Goal: Transaction & Acquisition: Book appointment/travel/reservation

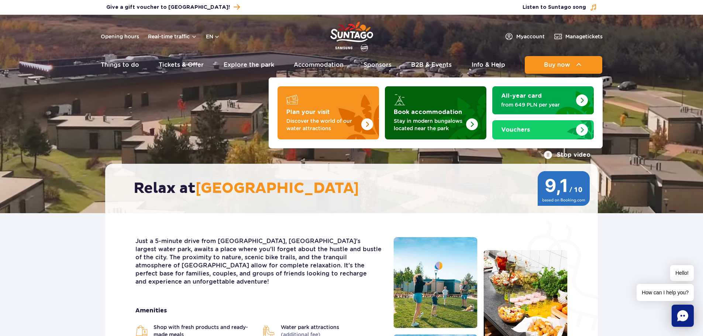
click at [419, 119] on p "Stay in modern bungalows located near the park" at bounding box center [430, 124] width 72 height 15
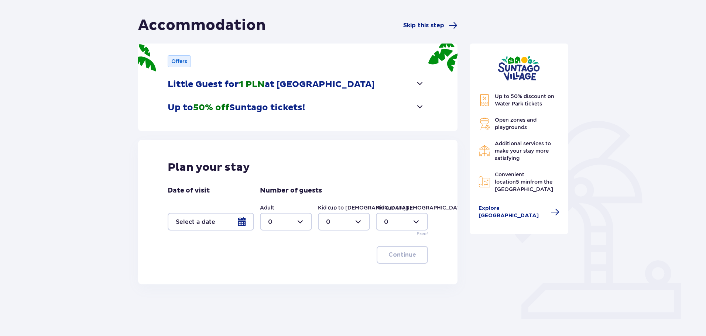
scroll to position [65, 0]
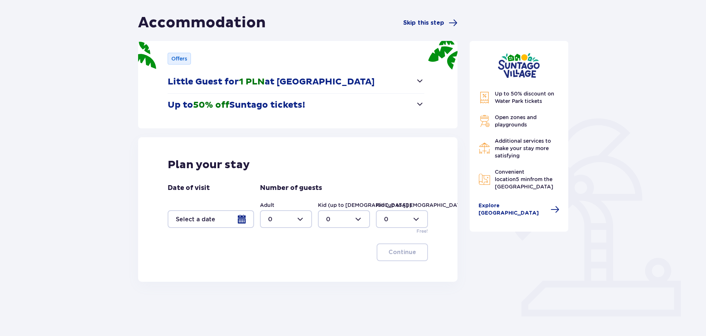
click at [238, 215] on div at bounding box center [211, 219] width 86 height 18
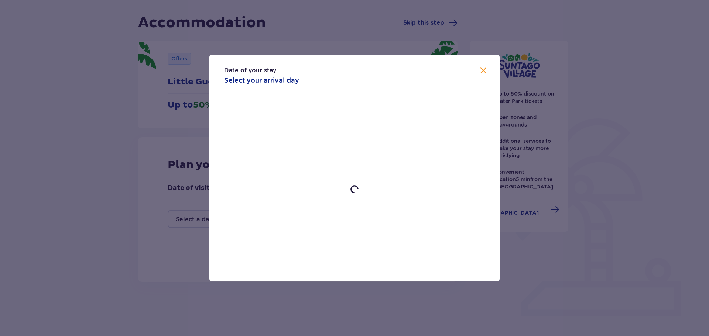
click at [196, 151] on div "Date of your stay Select your arrival day" at bounding box center [354, 168] width 709 height 336
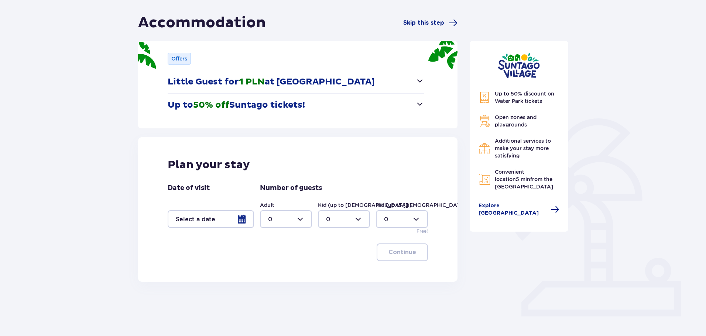
click at [245, 225] on div at bounding box center [211, 219] width 86 height 18
click at [239, 222] on div at bounding box center [211, 219] width 86 height 18
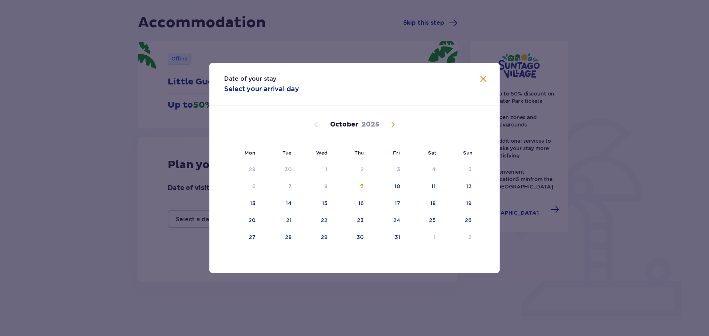
click at [394, 127] on span "Next month" at bounding box center [392, 124] width 9 height 9
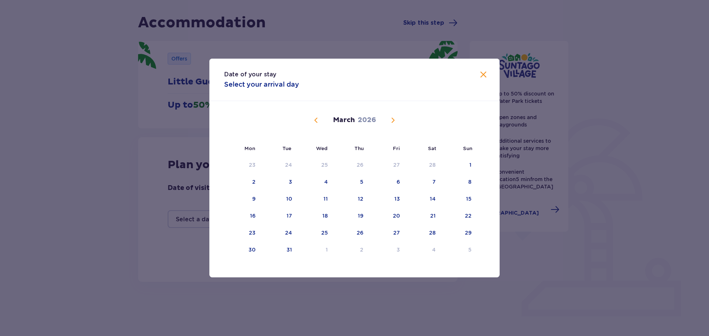
click at [394, 127] on div "February 2026 26 27 28 29 30 31 1 2 3 4 5 6 7 8 9 10 11 12 13 14 15 16 17 18 19…" at bounding box center [354, 182] width 290 height 162
click at [394, 127] on div "March 2026" at bounding box center [354, 128] width 244 height 55
click at [395, 119] on span "Next month" at bounding box center [392, 120] width 9 height 9
click at [395, 119] on div "February 2026 26 27 28 29 30 31 1 2 3 4 5 6 7 8 9 10 11 12 13 14 15 16 17 18 19…" at bounding box center [354, 182] width 290 height 162
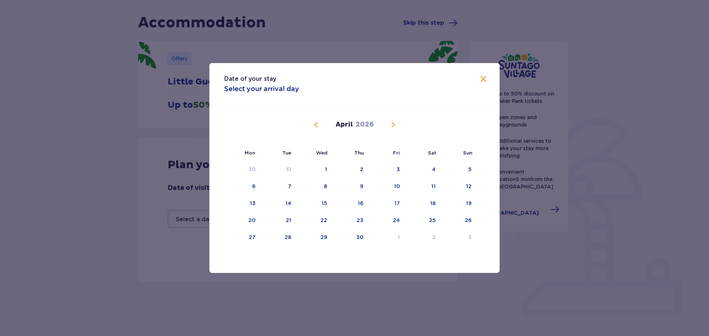
click at [395, 119] on div "April 2026" at bounding box center [354, 133] width 244 height 55
click at [393, 123] on span "Next month" at bounding box center [392, 124] width 9 height 9
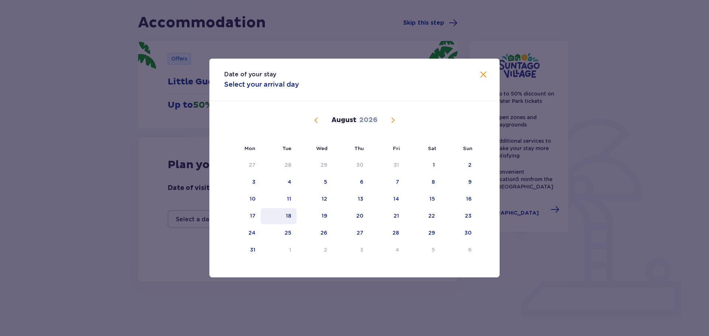
click at [290, 217] on div "18" at bounding box center [289, 215] width 6 height 7
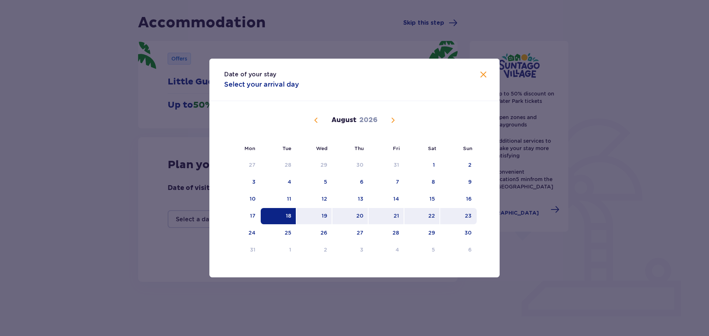
click at [468, 218] on div "23" at bounding box center [468, 215] width 7 height 7
type input "18.08.26 - 23.08.26"
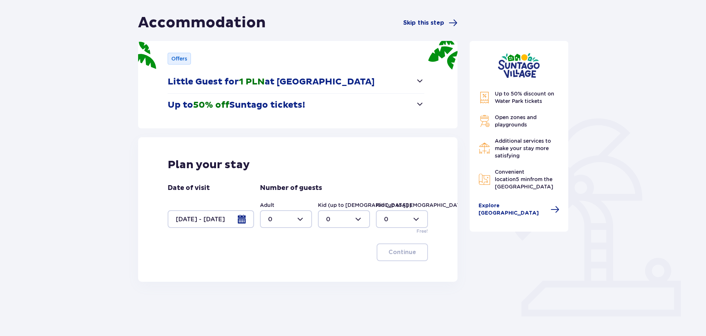
click at [286, 219] on div at bounding box center [286, 219] width 52 height 18
click at [283, 274] on div "2" at bounding box center [286, 273] width 36 height 8
type input "2"
click at [336, 223] on div at bounding box center [344, 219] width 52 height 18
drag, startPoint x: 338, startPoint y: 275, endPoint x: 347, endPoint y: 263, distance: 14.3
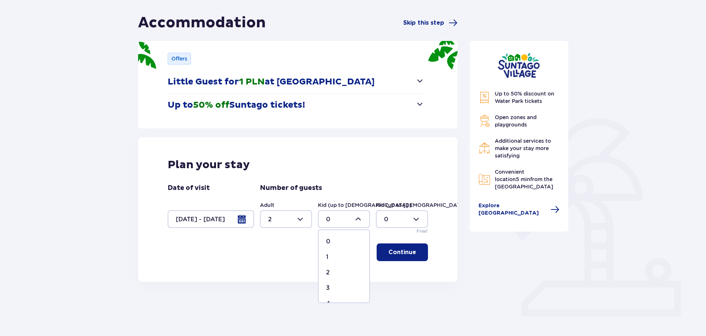
click at [339, 275] on div "2" at bounding box center [344, 273] width 36 height 8
type input "2"
click at [397, 219] on div at bounding box center [402, 219] width 52 height 18
click at [394, 258] on div "1" at bounding box center [402, 257] width 36 height 8
type input "1"
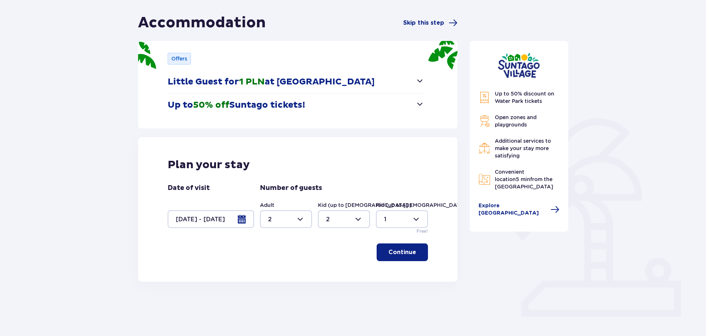
click at [399, 250] on p "Continue" at bounding box center [402, 252] width 28 height 8
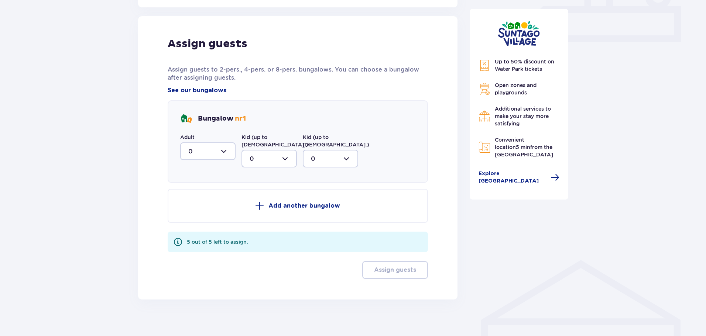
scroll to position [340, 0]
click at [214, 145] on div at bounding box center [207, 151] width 55 height 18
click at [215, 205] on div "2" at bounding box center [207, 204] width 39 height 8
type input "2"
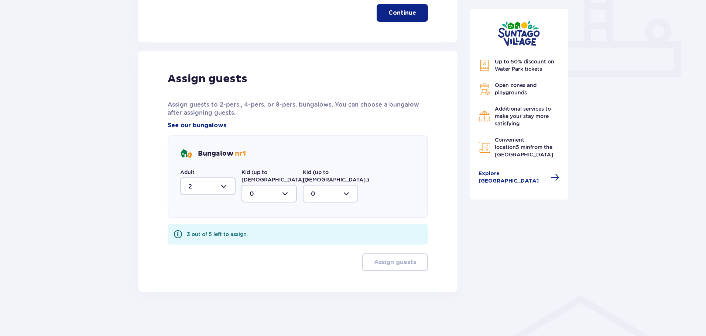
scroll to position [297, 0]
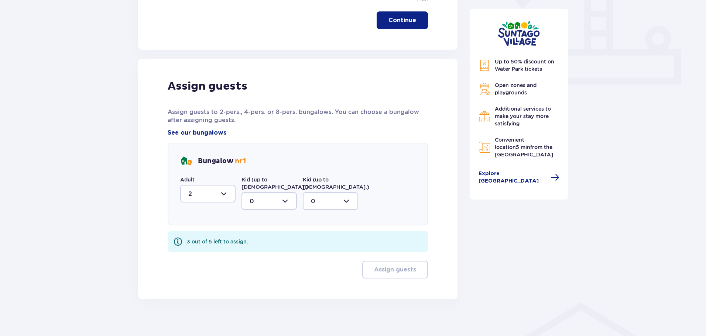
click at [267, 192] on div at bounding box center [268, 201] width 55 height 18
click at [267, 251] on div "2" at bounding box center [269, 255] width 39 height 8
type input "2"
drag, startPoint x: 330, startPoint y: 209, endPoint x: 332, endPoint y: 203, distance: 6.2
click at [331, 208] on div "Bungalow nr 1 Adult 2 Kid (up to 12 y.o.) 2 Kid (up to 3 y.o.) 0" at bounding box center [298, 184] width 260 height 83
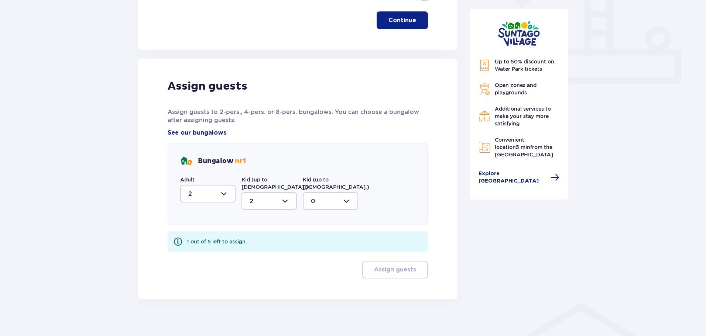
click at [332, 203] on div at bounding box center [330, 201] width 55 height 18
click at [321, 235] on div "1" at bounding box center [330, 239] width 39 height 8
type input "1"
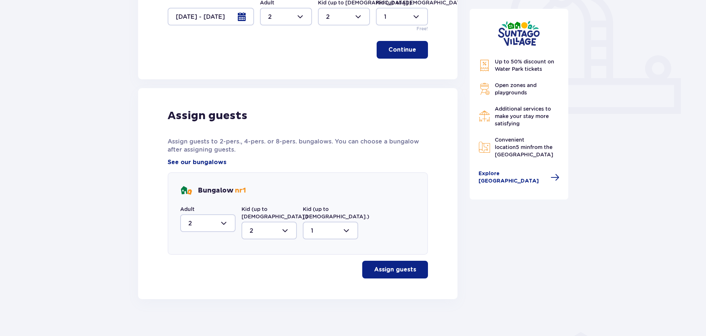
click at [388, 266] on p "Assign guests" at bounding box center [395, 270] width 42 height 8
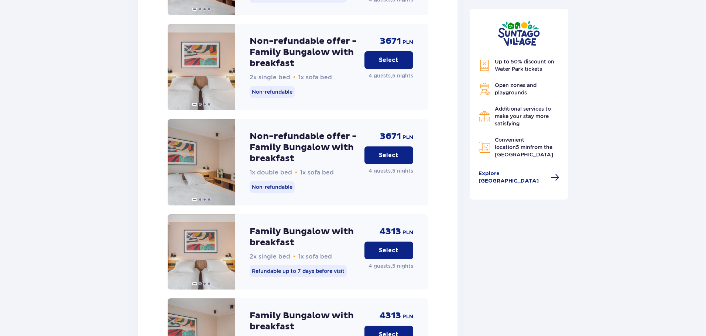
scroll to position [1012, 0]
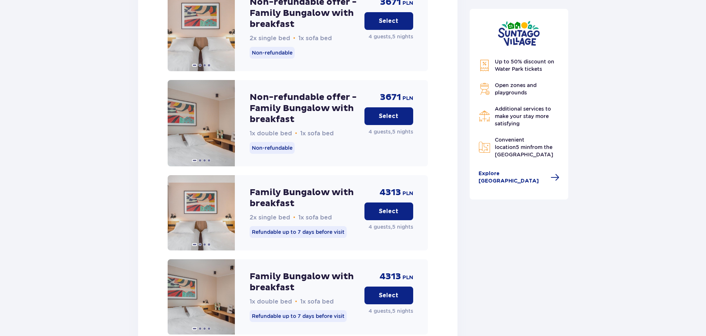
click at [391, 292] on p "Select" at bounding box center [389, 296] width 20 height 8
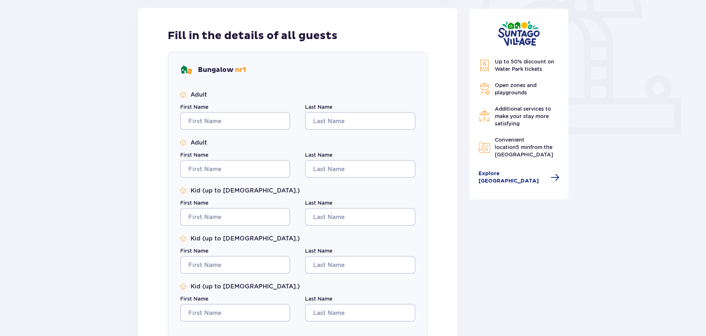
scroll to position [387, 0]
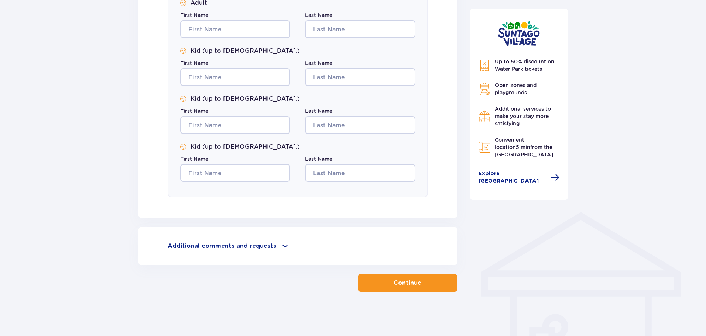
click at [275, 250] on div "Additional comments and requests" at bounding box center [298, 246] width 260 height 9
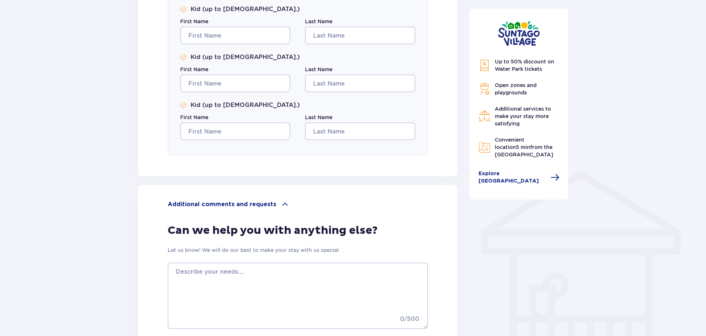
scroll to position [509, 0]
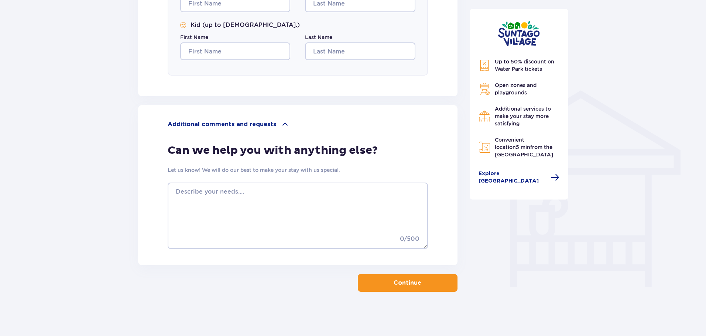
click at [273, 124] on div "Additional comments and requests" at bounding box center [298, 124] width 260 height 9
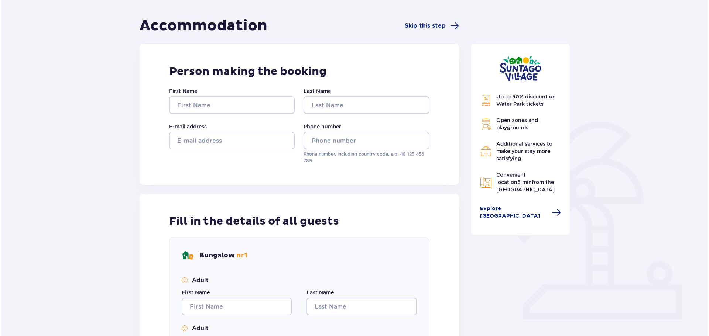
scroll to position [27, 0]
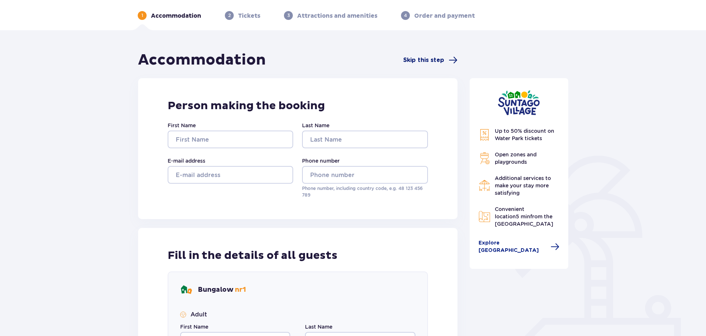
click at [435, 62] on span "Skip this step" at bounding box center [423, 60] width 41 height 8
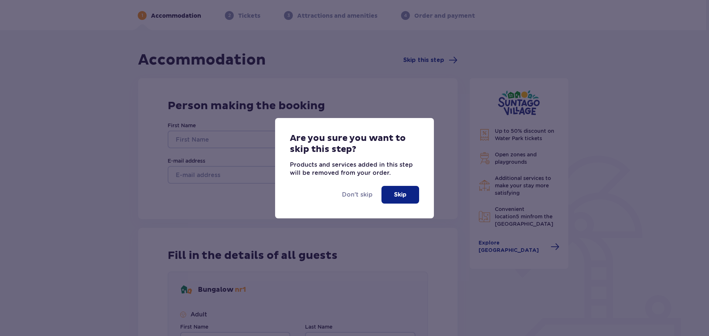
click at [404, 202] on button "Skip" at bounding box center [400, 195] width 38 height 18
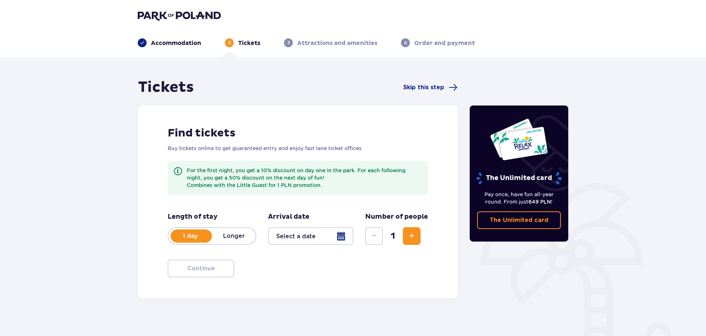
click at [340, 240] on div at bounding box center [310, 236] width 85 height 18
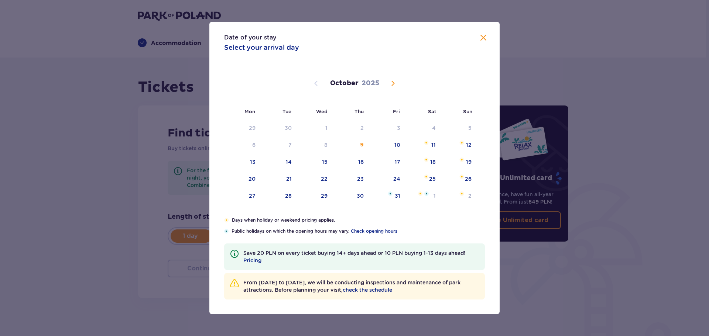
click at [395, 85] on span "Next month" at bounding box center [392, 83] width 9 height 9
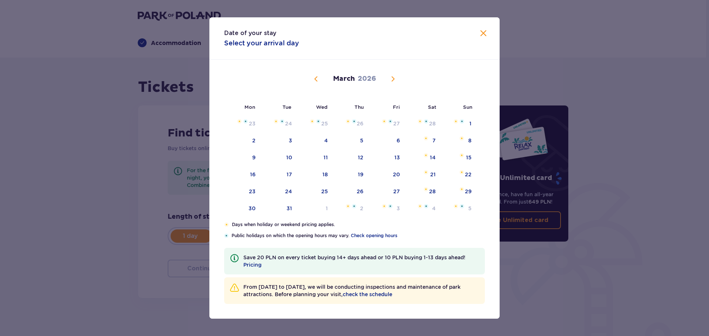
click at [395, 85] on div "March 2026" at bounding box center [354, 87] width 244 height 55
click at [396, 79] on span "Next month" at bounding box center [392, 79] width 9 height 9
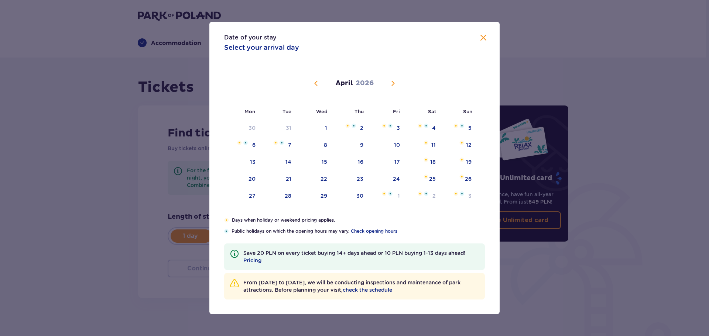
click at [396, 79] on span "Next month" at bounding box center [392, 83] width 9 height 9
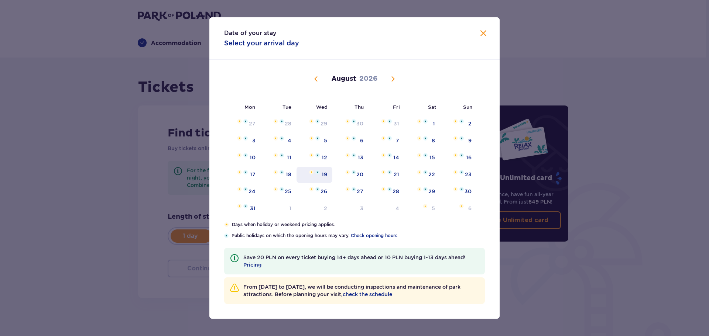
click at [326, 174] on div "19" at bounding box center [325, 174] width 6 height 7
type input "19.08.26"
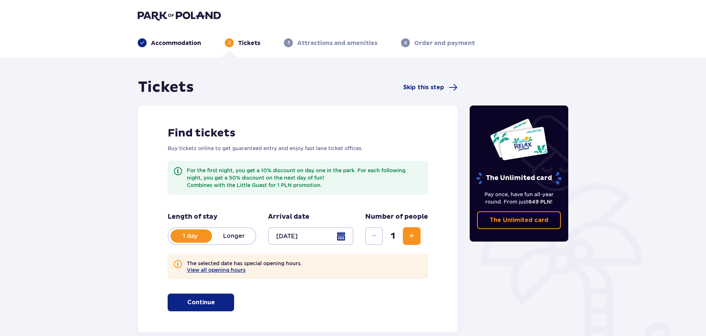
click at [416, 237] on span "Increase" at bounding box center [411, 236] width 9 height 9
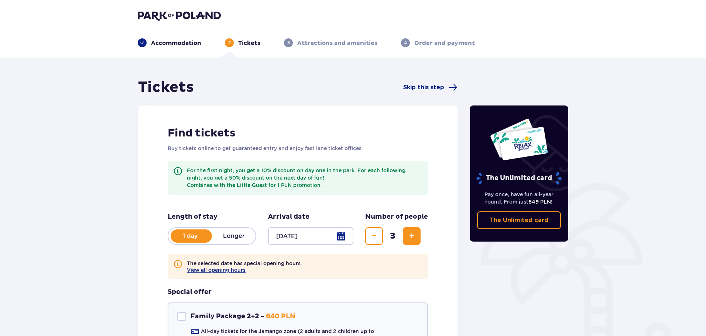
click at [416, 237] on span "Increase" at bounding box center [411, 236] width 9 height 9
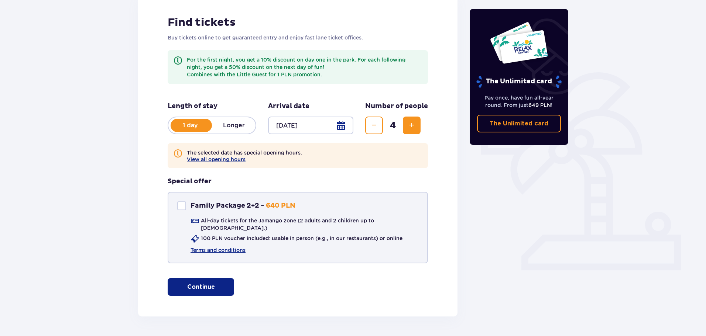
scroll to position [120, 0]
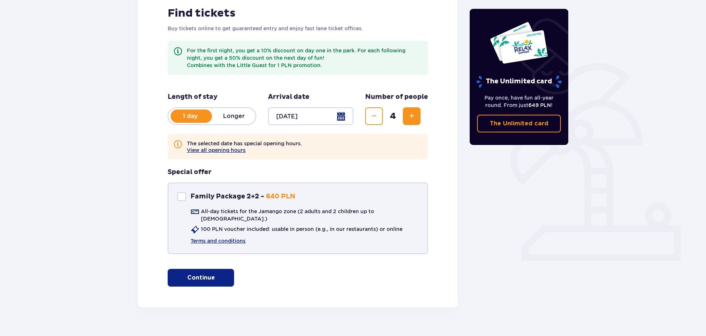
click at [220, 195] on p "Family Package 2+2 -" at bounding box center [228, 196] width 74 height 9
checkbox input "true"
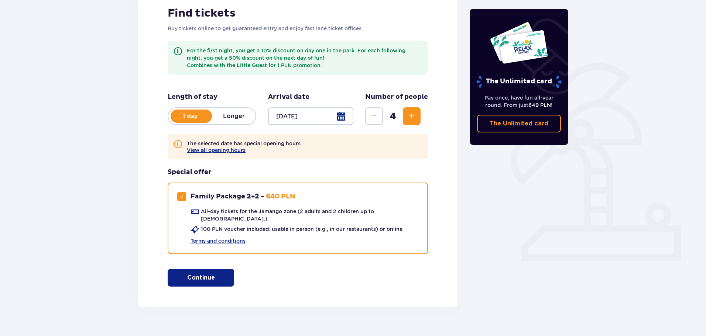
click at [218, 274] on span "button" at bounding box center [216, 278] width 9 height 9
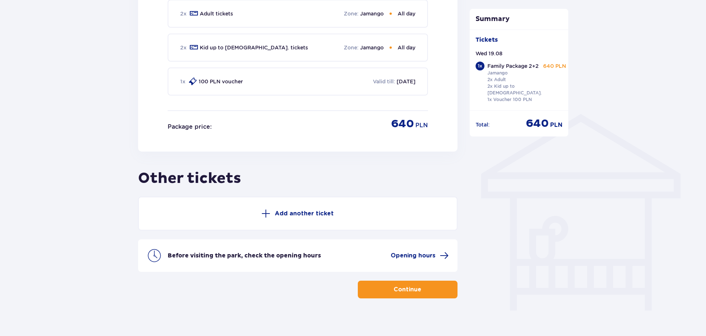
scroll to position [486, 0]
click at [405, 285] on p "Continue" at bounding box center [408, 289] width 28 height 8
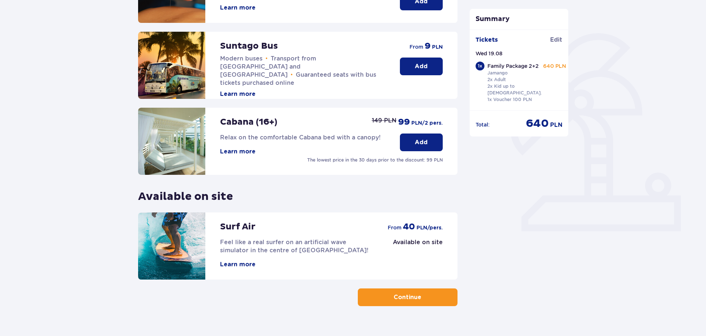
scroll to position [164, 0]
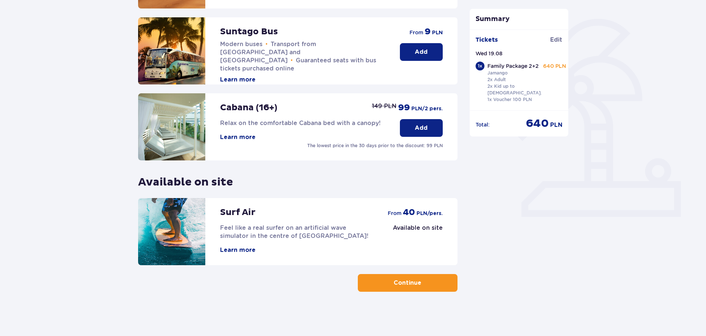
click at [433, 284] on button "Continue" at bounding box center [408, 283] width 100 height 18
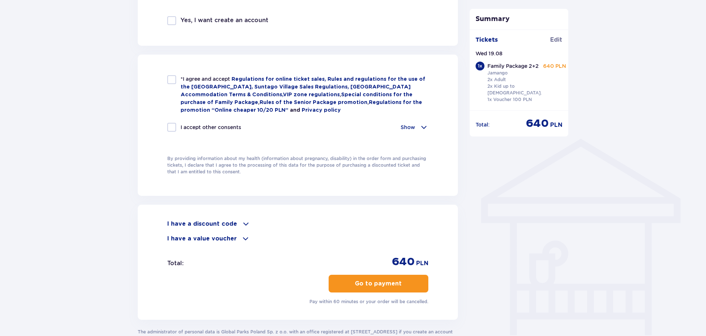
scroll to position [461, 0]
click at [228, 219] on p "I have a discount code" at bounding box center [202, 223] width 70 height 8
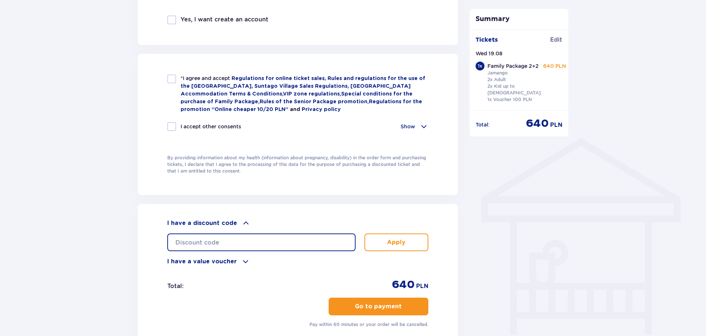
click at [242, 242] on input "text" at bounding box center [261, 243] width 188 height 18
paste input "Daniela15"
type input "Daniela15"
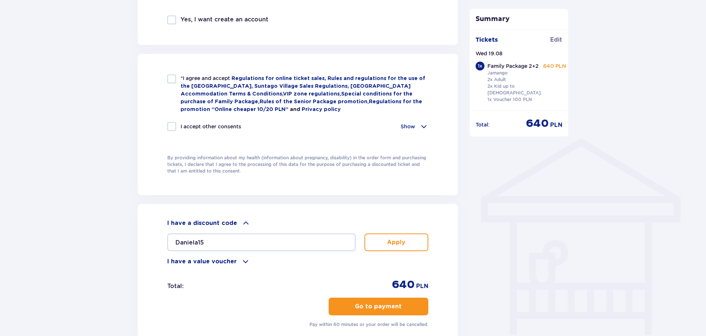
click at [413, 245] on button "Apply" at bounding box center [396, 243] width 64 height 18
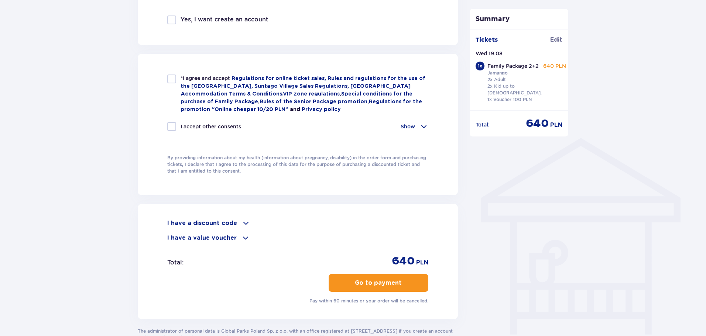
click at [223, 216] on div "I have a discount code Apply I have a value voucher Apply Total : 640 PLN Go to…" at bounding box center [298, 261] width 320 height 115
click at [222, 223] on p "I have a discount code" at bounding box center [202, 223] width 70 height 8
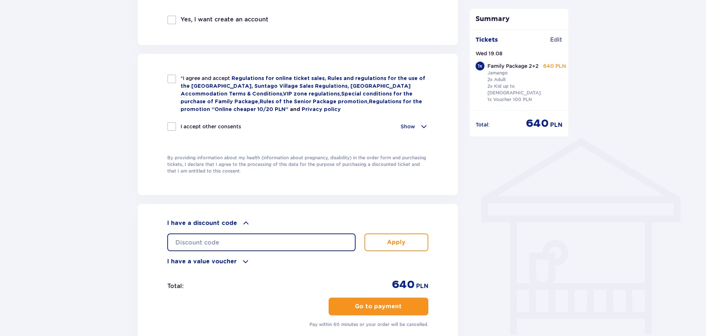
click at [220, 244] on input "text" at bounding box center [261, 243] width 188 height 18
paste input "👈מזכירה שפארק המים Suntago שליד ורשה מעניק לחברי הקבוצה הנחה של 15% עד סוף שנת …"
type input "👈מזכירה שפארק המים Suntago שליד ורשה מעניק לחברי הקבוצה הנחה של 15% עד סוף שנת …"
click at [228, 243] on input "text" at bounding box center [261, 243] width 188 height 18
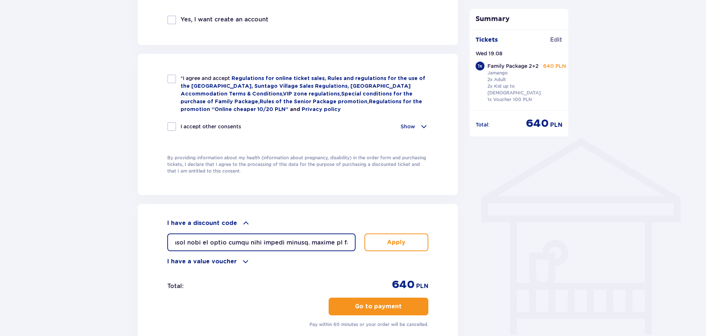
click at [228, 243] on input "text" at bounding box center [261, 243] width 188 height 18
click at [207, 239] on input "text" at bounding box center [261, 243] width 188 height 18
paste input "DANIELA10"
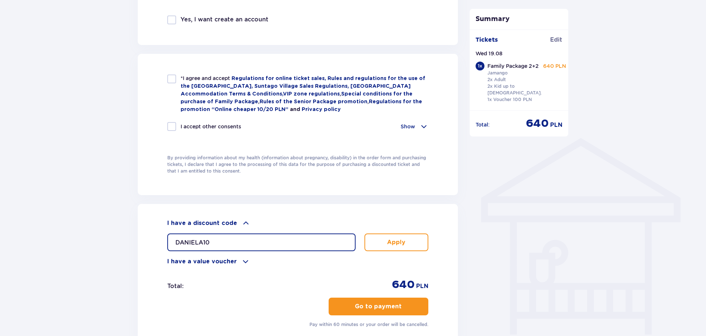
type input "DANIELA10"
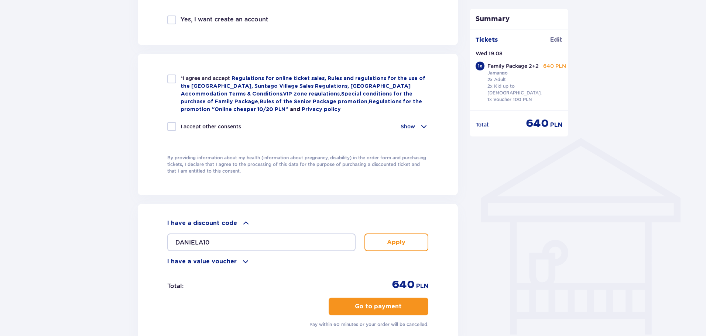
click at [408, 246] on button "Apply" at bounding box center [396, 243] width 64 height 18
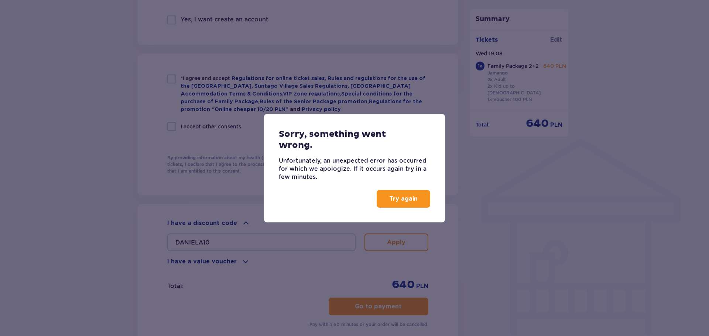
click at [406, 207] on button "Try again" at bounding box center [404, 199] width 54 height 18
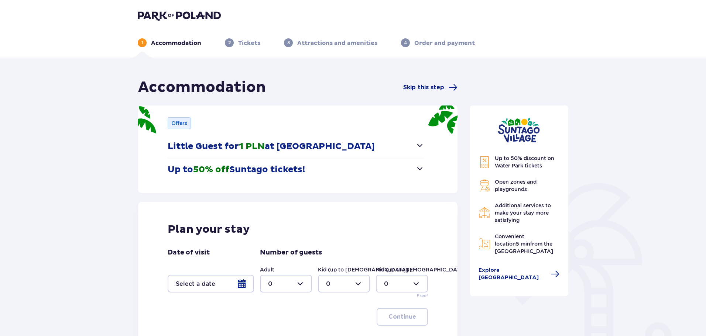
click at [240, 282] on div at bounding box center [211, 284] width 86 height 18
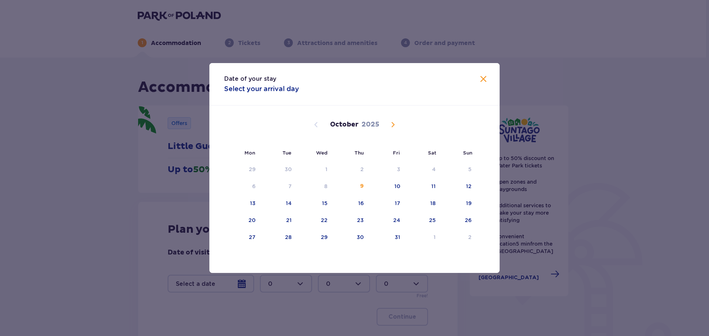
click at [397, 131] on div "October 2025" at bounding box center [354, 133] width 244 height 55
click at [394, 125] on span "Next month" at bounding box center [392, 124] width 9 height 9
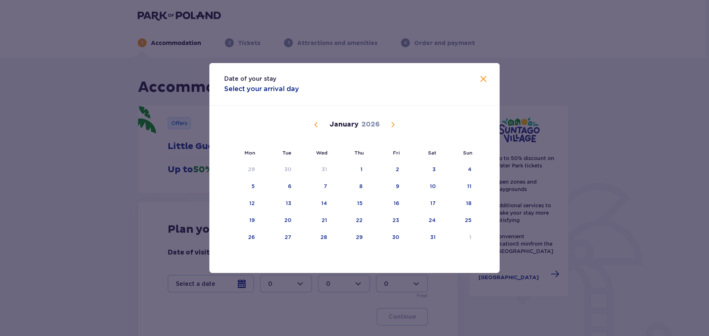
click at [394, 125] on span "Next month" at bounding box center [392, 124] width 9 height 9
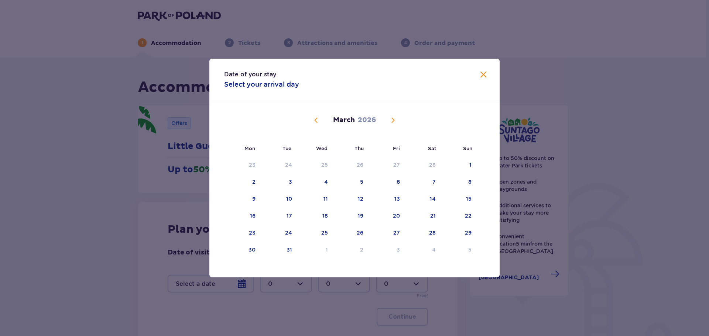
click at [394, 125] on div "February 2026 26 27 28 29 30 31 1 2 3 4 5 6 7 8 9 10 11 12 13 14 15 16 17 18 19…" at bounding box center [354, 182] width 290 height 162
click at [394, 125] on div "March 2026" at bounding box center [354, 128] width 244 height 55
click at [389, 115] on div "March 2026" at bounding box center [354, 128] width 244 height 55
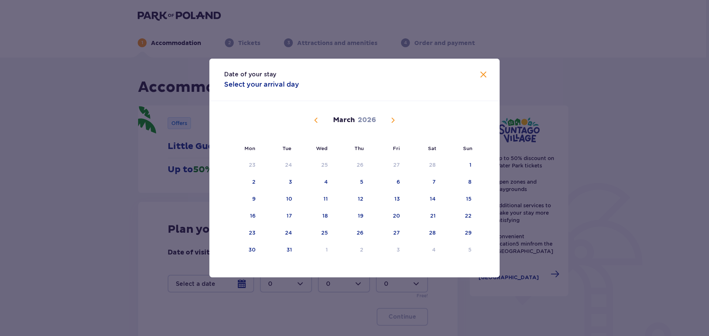
click at [393, 116] on span "Next month" at bounding box center [392, 120] width 9 height 9
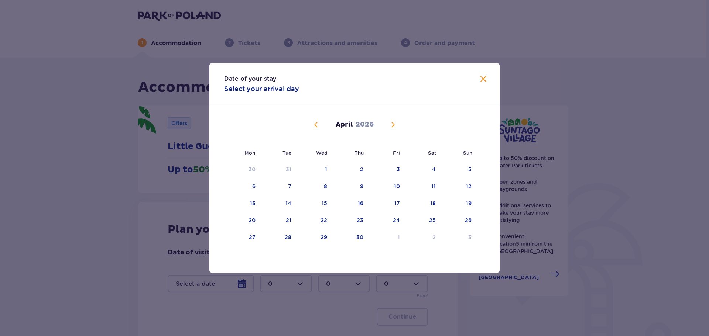
click at [392, 121] on span "Next month" at bounding box center [392, 124] width 9 height 9
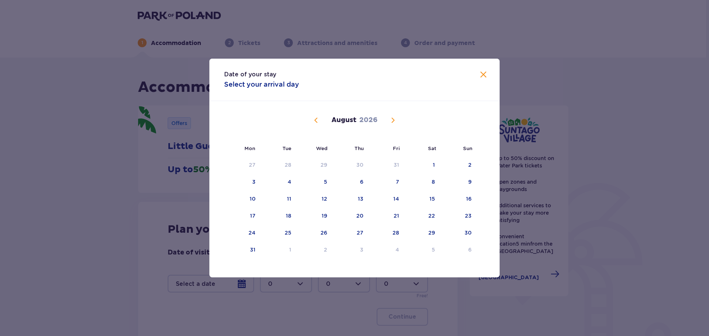
click at [392, 121] on span "Next month" at bounding box center [392, 120] width 9 height 9
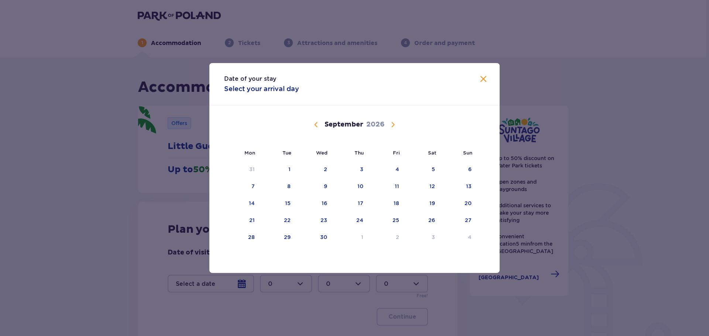
click at [317, 123] on span "Previous month" at bounding box center [316, 124] width 9 height 9
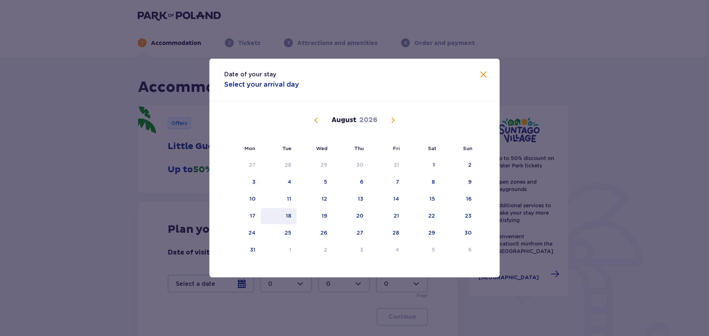
click at [290, 219] on div "18" at bounding box center [289, 215] width 6 height 7
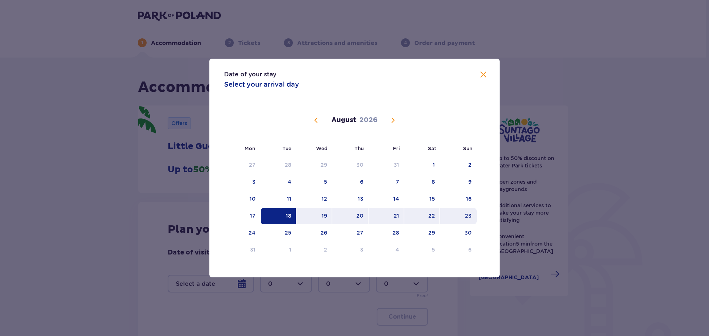
click at [467, 216] on div "23" at bounding box center [468, 215] width 7 height 7
type input "18.08.26 - 23.08.26"
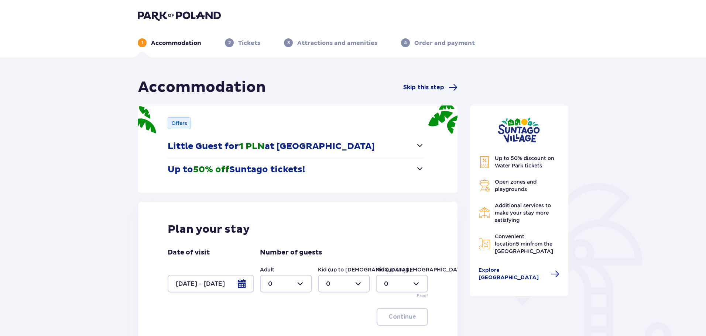
click at [279, 289] on div at bounding box center [286, 284] width 52 height 18
click at [290, 244] on div "2" at bounding box center [286, 243] width 36 height 8
type input "2"
click at [339, 284] on div at bounding box center [344, 284] width 52 height 18
click at [337, 238] on span "2" at bounding box center [344, 243] width 51 height 16
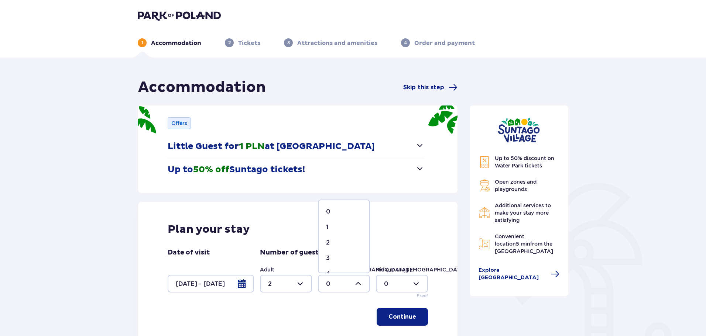
type input "2"
click at [388, 284] on div at bounding box center [402, 284] width 52 height 18
click at [406, 228] on div "1" at bounding box center [402, 227] width 36 height 8
type input "1"
click at [415, 316] on span "button" at bounding box center [417, 317] width 9 height 9
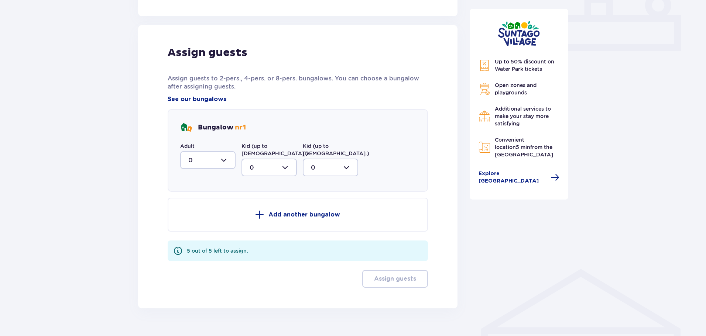
scroll to position [337, 0]
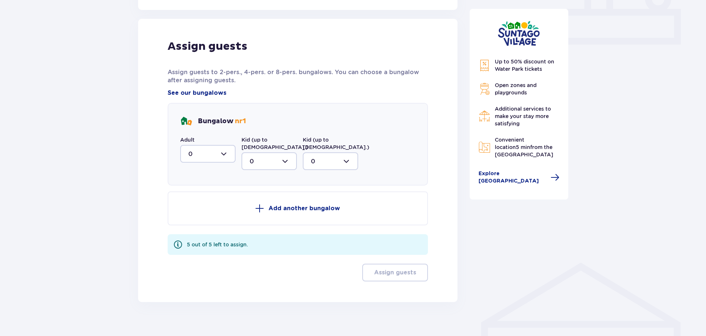
click at [236, 159] on div "Adult 0 Kid (up to 12 y.o.) 0 Kid (up to 3 y.o.) 0" at bounding box center [269, 153] width 178 height 34
click at [225, 157] on div at bounding box center [207, 154] width 55 height 18
drag, startPoint x: 210, startPoint y: 206, endPoint x: 231, endPoint y: 188, distance: 27.2
click at [210, 206] on div "2" at bounding box center [207, 207] width 39 height 8
type input "2"
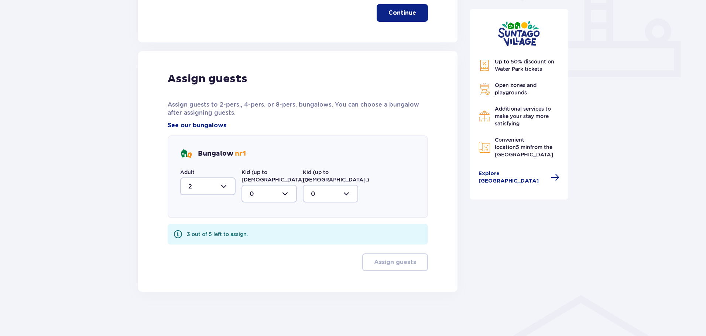
scroll to position [297, 0]
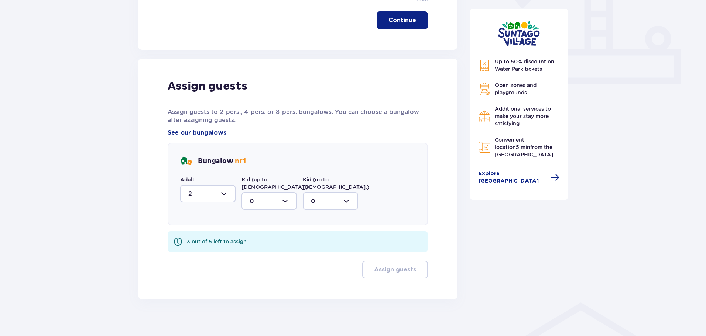
click at [276, 158] on div "Bungalow nr 1" at bounding box center [297, 161] width 235 height 12
click at [270, 192] on div at bounding box center [268, 201] width 55 height 18
click at [262, 247] on span "2" at bounding box center [269, 255] width 54 height 16
type input "2"
click at [321, 201] on div at bounding box center [330, 201] width 55 height 18
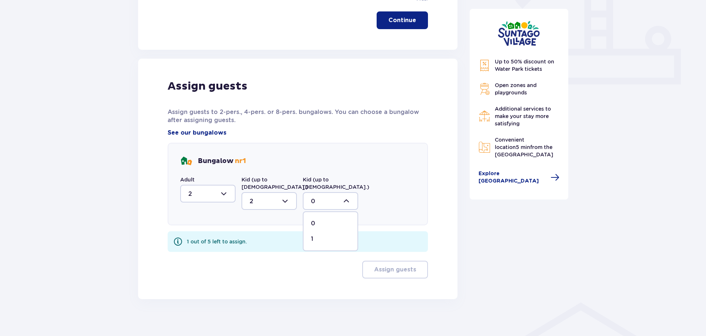
click at [316, 235] on div "1" at bounding box center [330, 239] width 39 height 8
type input "1"
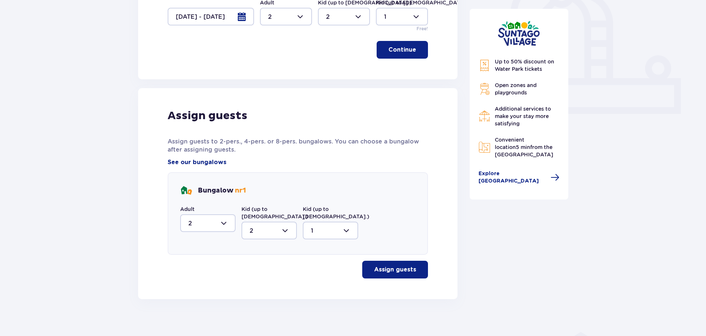
click at [393, 266] on p "Assign guests" at bounding box center [395, 270] width 42 height 8
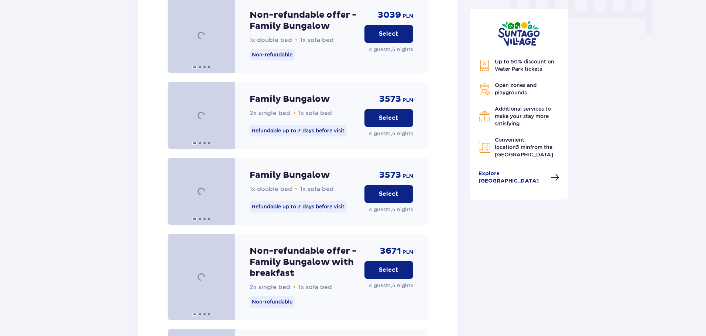
scroll to position [1021, 0]
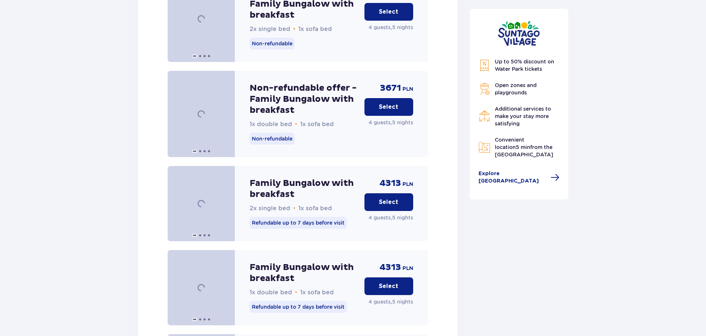
click at [399, 282] on button "Select" at bounding box center [388, 287] width 49 height 18
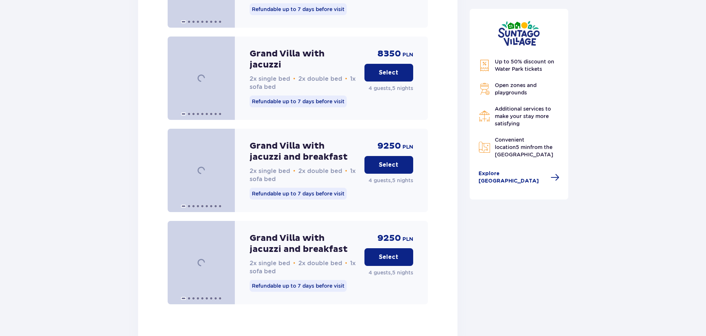
scroll to position [1847, 0]
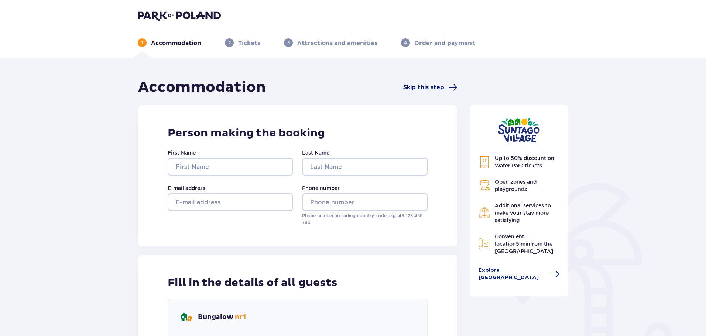
click at [437, 85] on span "Skip this step" at bounding box center [423, 87] width 41 height 8
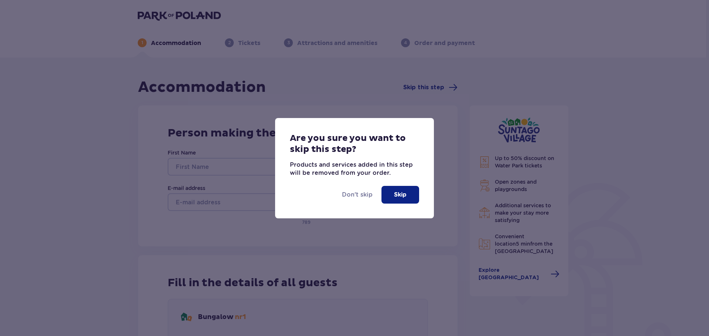
click at [404, 196] on p "Skip" at bounding box center [400, 195] width 13 height 8
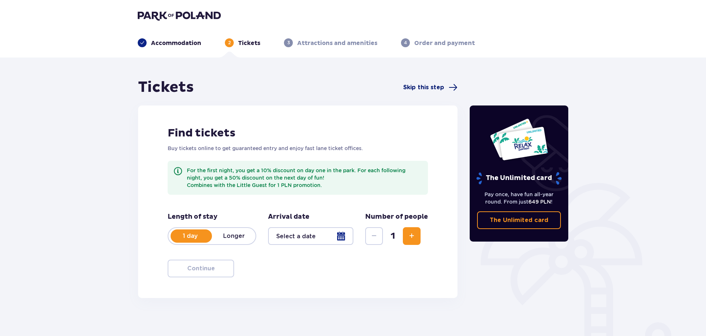
click at [436, 89] on span "Skip this step" at bounding box center [423, 87] width 41 height 8
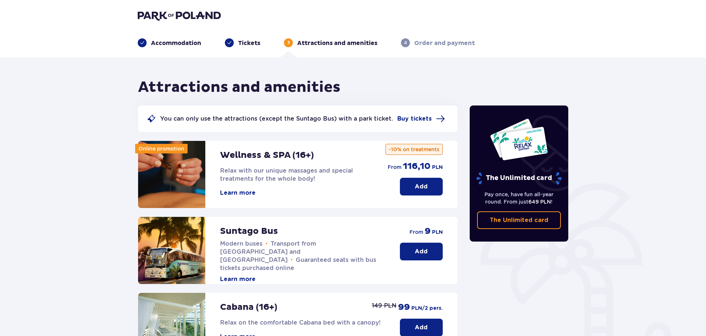
click at [326, 43] on p "Attractions and amenities" at bounding box center [337, 43] width 80 height 8
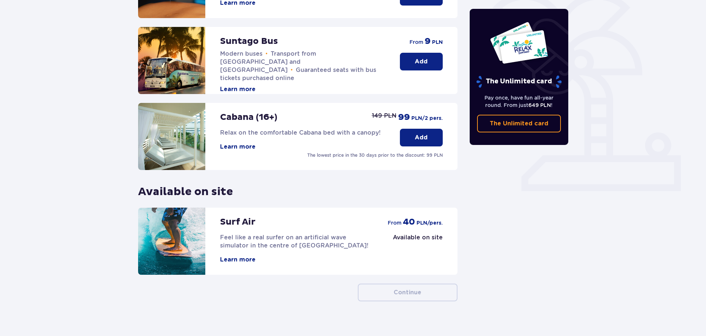
scroll to position [200, 0]
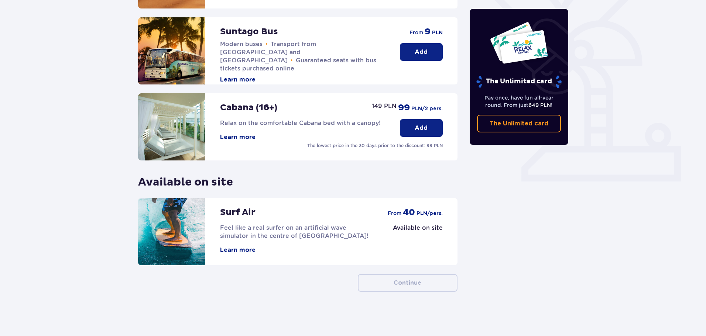
click at [213, 180] on p "Available on site" at bounding box center [185, 179] width 95 height 20
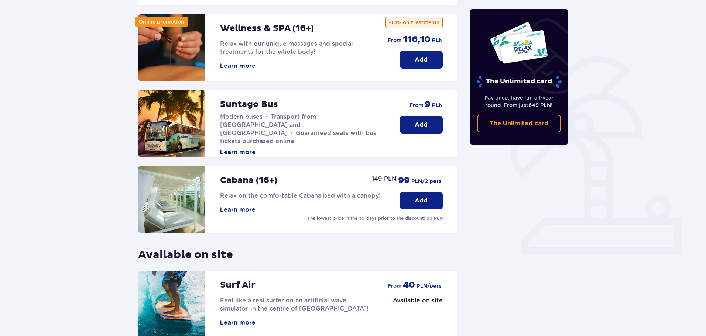
scroll to position [0, 0]
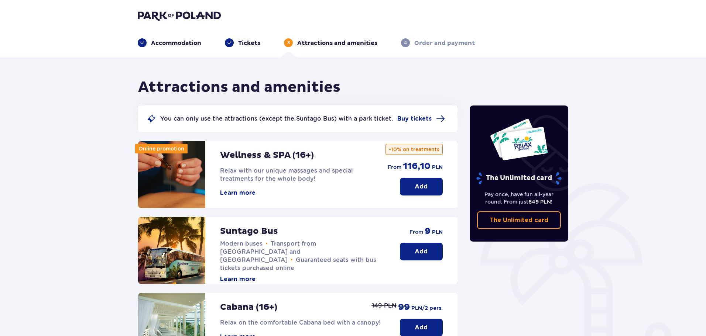
click at [441, 43] on p "Order and payment" at bounding box center [444, 43] width 61 height 8
click at [436, 119] on span at bounding box center [440, 118] width 9 height 9
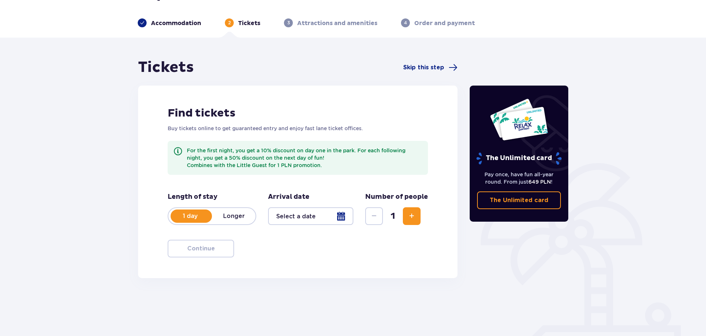
scroll to position [40, 0]
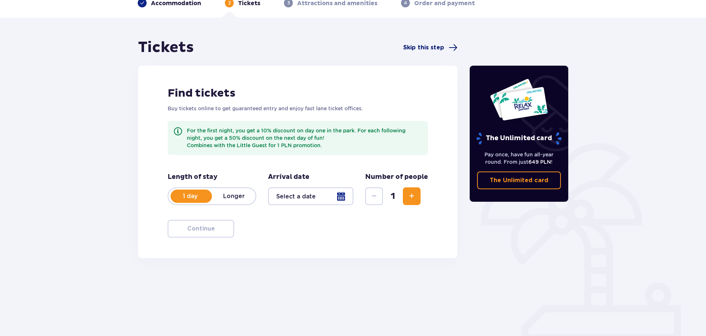
click at [442, 46] on span "Skip this step" at bounding box center [423, 48] width 41 height 8
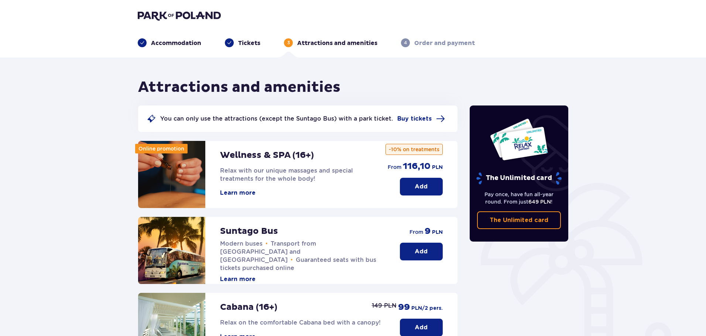
click at [255, 45] on p "Tickets" at bounding box center [249, 43] width 22 height 8
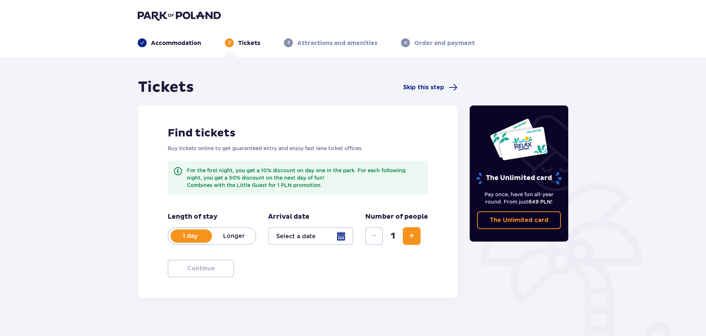
click at [322, 241] on div at bounding box center [310, 236] width 85 height 18
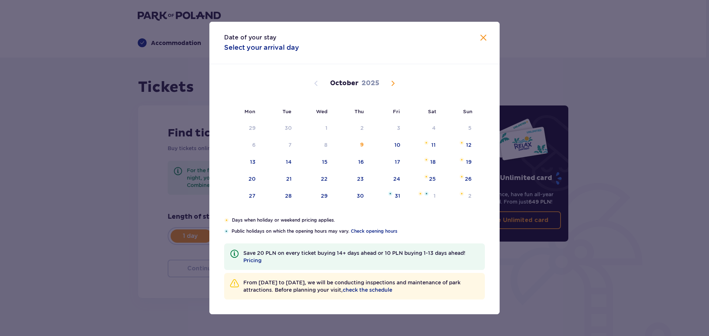
click at [392, 85] on span "Next month" at bounding box center [392, 83] width 9 height 9
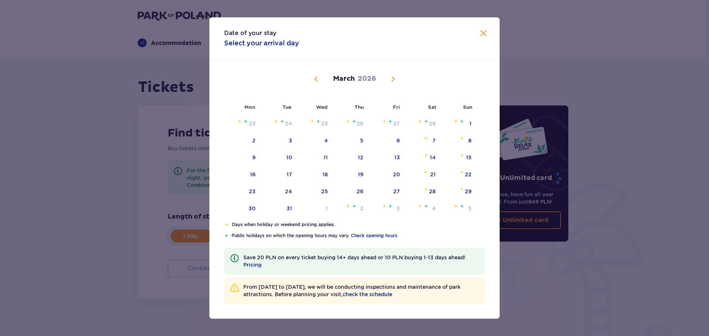
click at [393, 84] on div "March 2026" at bounding box center [354, 87] width 244 height 55
click at [393, 79] on span "Next month" at bounding box center [392, 79] width 9 height 9
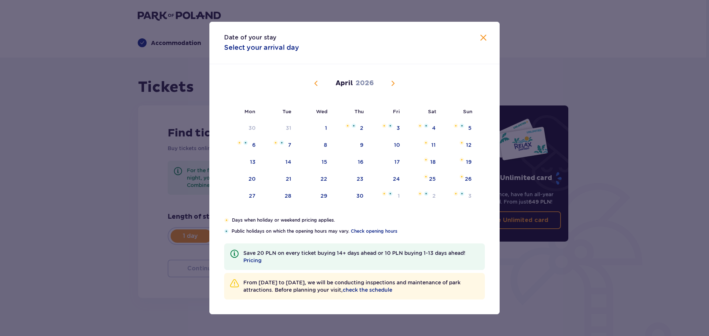
click at [393, 79] on span "Next month" at bounding box center [392, 83] width 9 height 9
click at [392, 87] on span "Next month" at bounding box center [392, 83] width 9 height 9
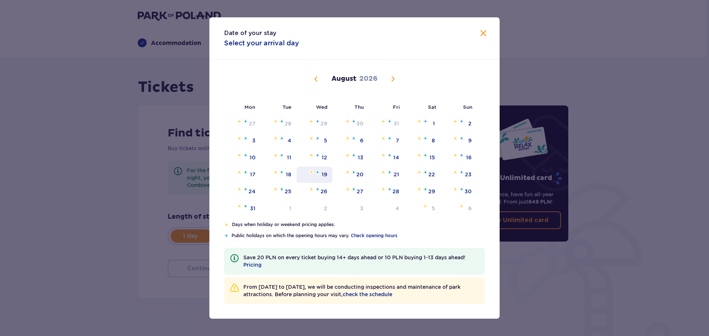
click at [322, 179] on div "19" at bounding box center [314, 175] width 36 height 16
type input "19.08.26"
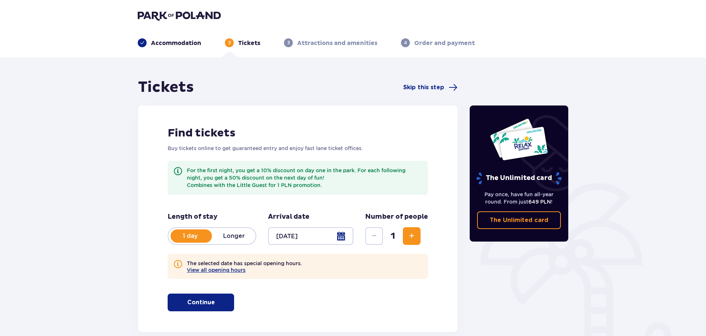
click at [206, 303] on p "Continue" at bounding box center [201, 303] width 28 height 8
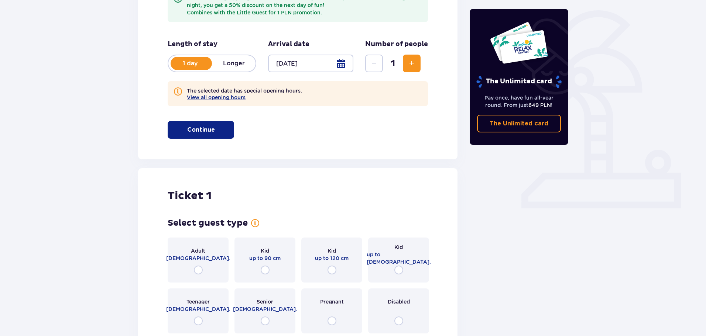
scroll to position [169, 0]
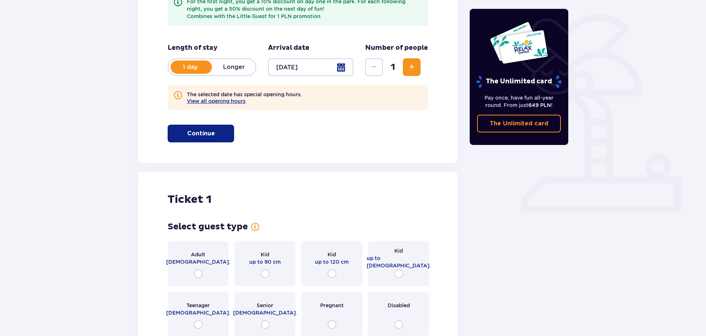
click at [408, 65] on span "Increase" at bounding box center [411, 67] width 9 height 9
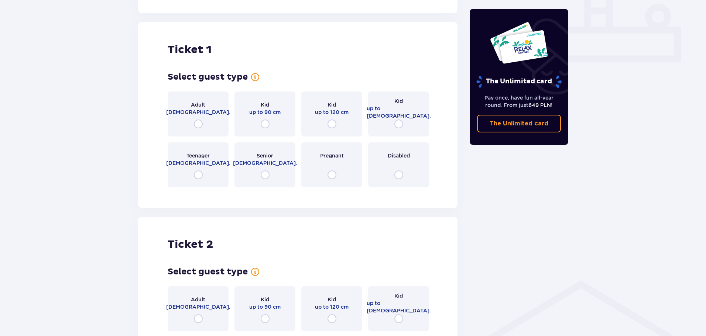
click at [412, 67] on div "Tickets Skip this step Find tickets Buy tickets online to get guaranteed entry …" at bounding box center [297, 98] width 319 height 679
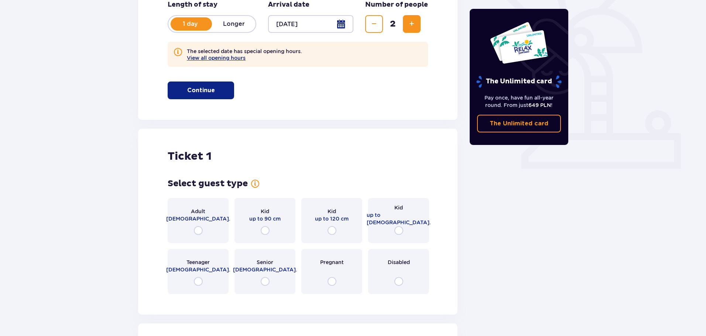
click at [414, 30] on button "Increase" at bounding box center [412, 24] width 18 height 18
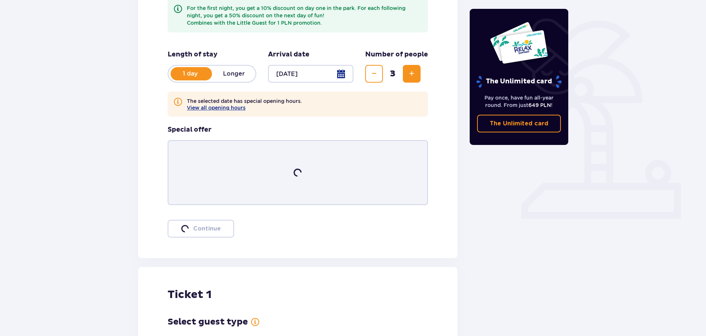
click at [411, 75] on span "Increase" at bounding box center [411, 73] width 9 height 9
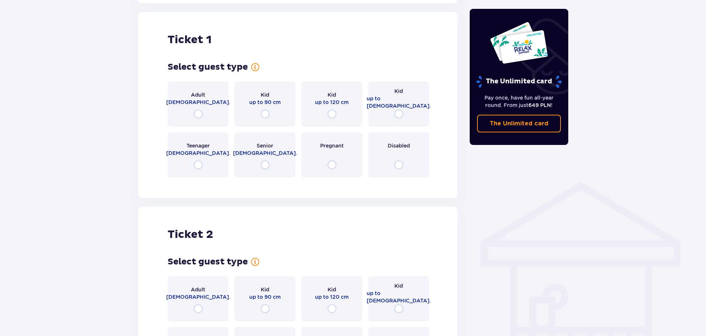
scroll to position [421, 0]
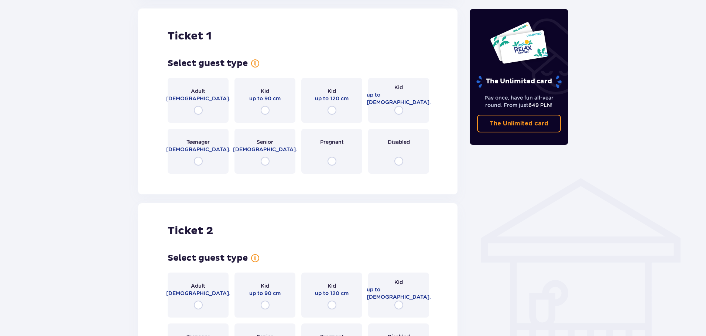
click at [197, 113] on input "radio" at bounding box center [198, 110] width 9 height 9
radio input "true"
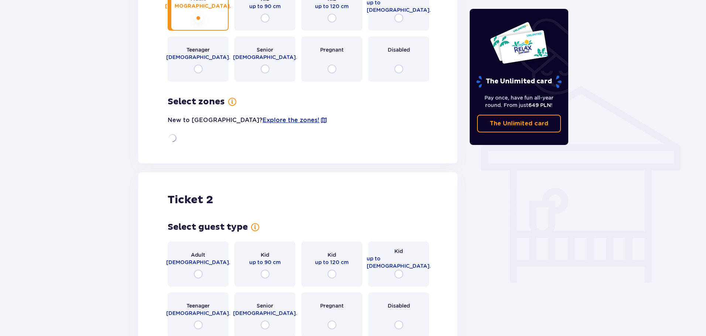
click at [203, 270] on div "Adult 18 - 65 y.o." at bounding box center [198, 264] width 61 height 45
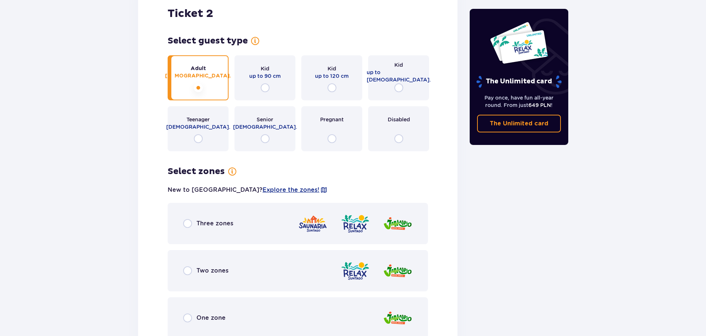
scroll to position [846, 0]
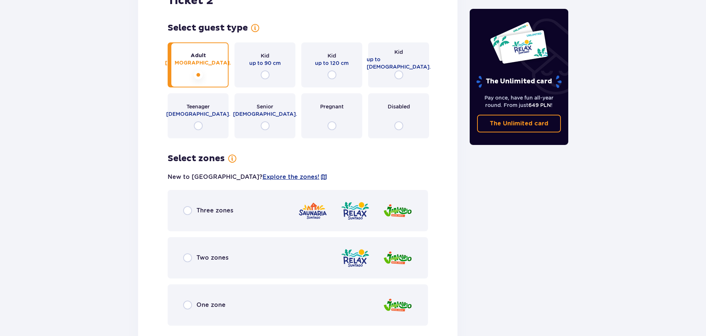
click at [205, 301] on span "One zone" at bounding box center [210, 305] width 29 height 8
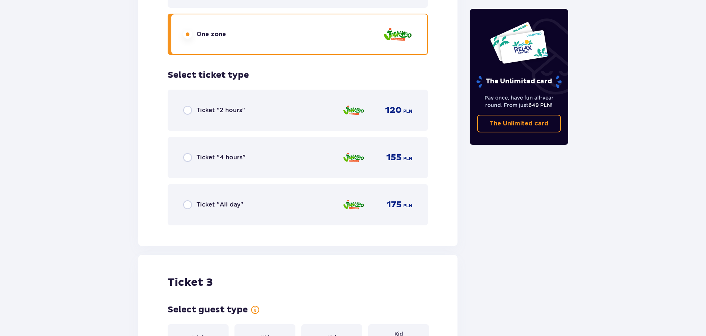
scroll to position [1107, 0]
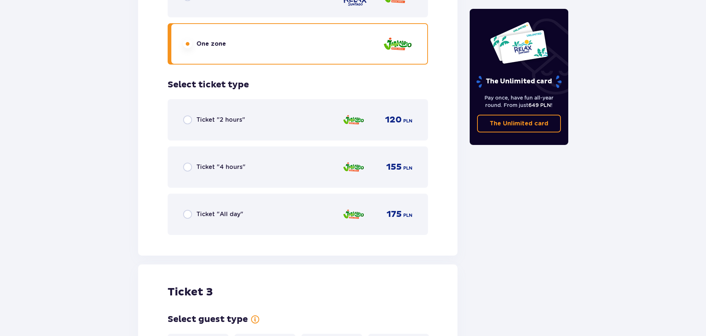
click at [186, 210] on input "radio" at bounding box center [187, 214] width 9 height 9
radio input "true"
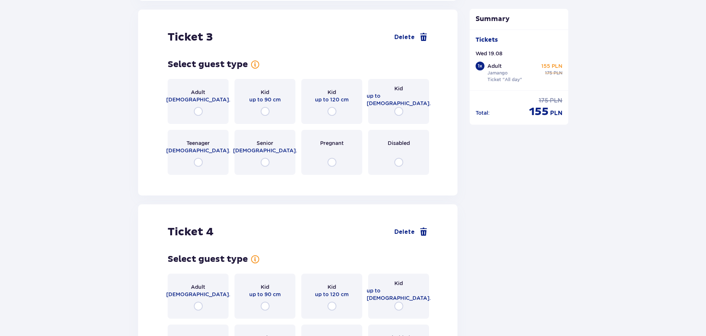
scroll to position [1363, 0]
click at [399, 106] on input "radio" at bounding box center [398, 110] width 9 height 9
radio input "true"
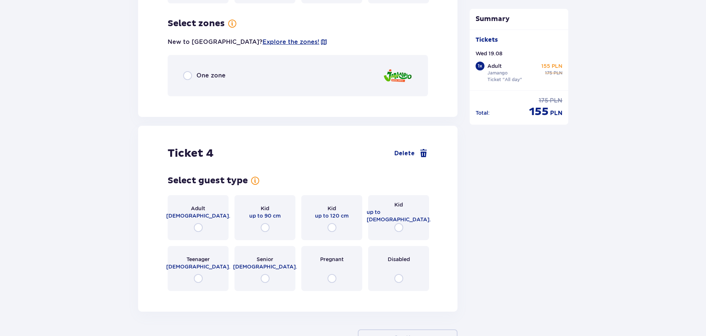
scroll to position [1537, 0]
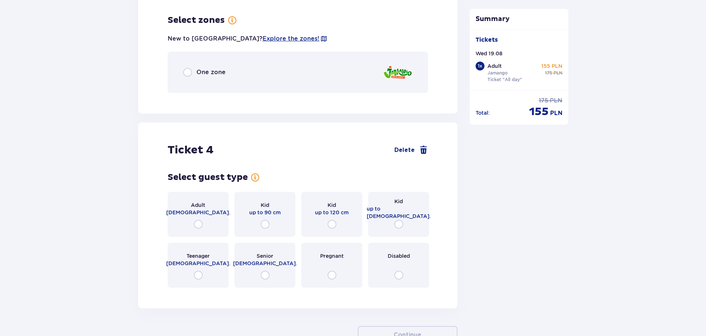
click at [306, 67] on div "One zone" at bounding box center [298, 72] width 260 height 41
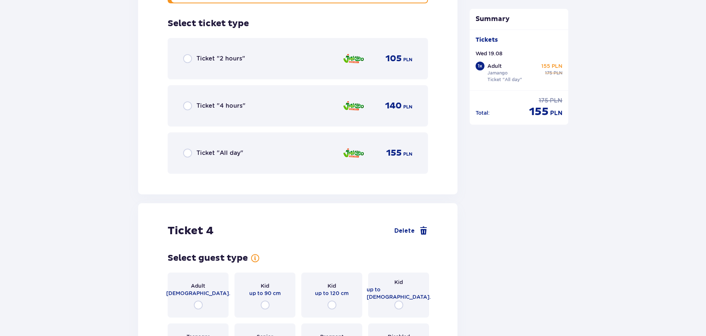
scroll to position [1630, 0]
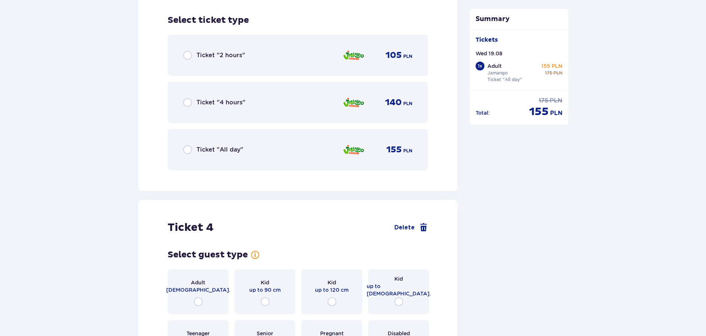
click at [270, 148] on div "Ticket "All day" 155 PLN" at bounding box center [297, 150] width 229 height 16
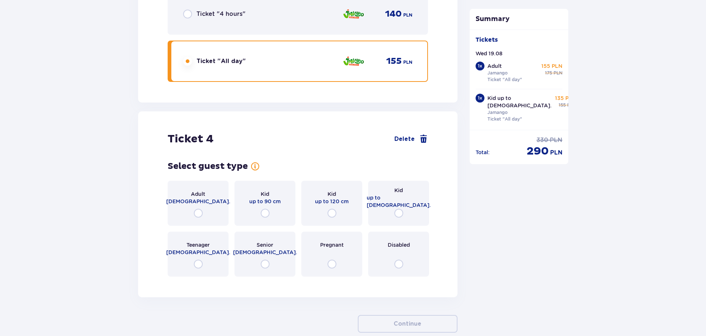
scroll to position [1723, 0]
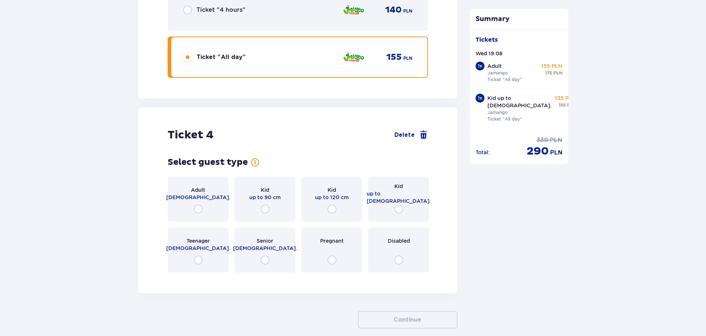
click at [334, 205] on input "radio" at bounding box center [331, 209] width 9 height 9
radio input "true"
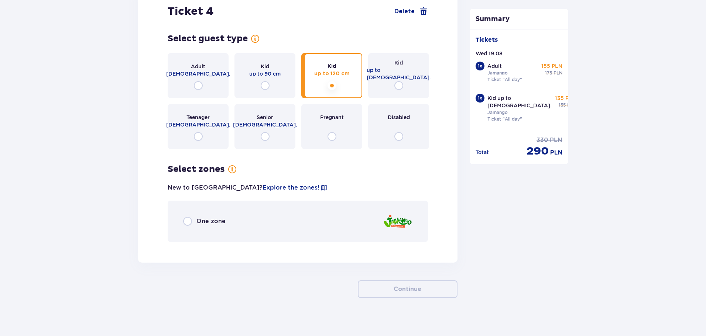
scroll to position [1847, 0]
click at [190, 217] on input "radio" at bounding box center [187, 221] width 9 height 9
radio input "true"
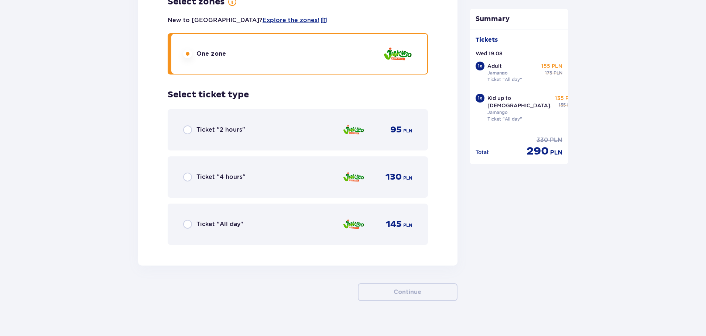
scroll to position [2018, 0]
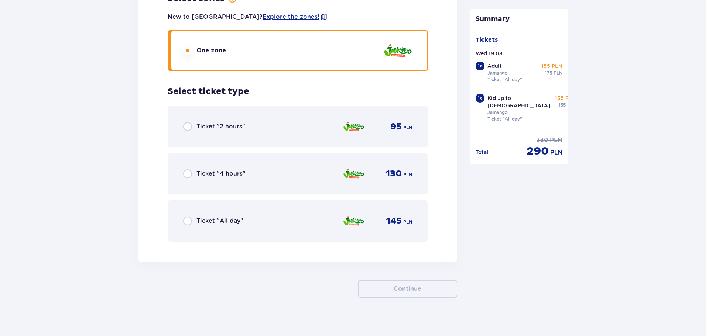
click at [213, 218] on span "Ticket "All day"" at bounding box center [219, 221] width 47 height 8
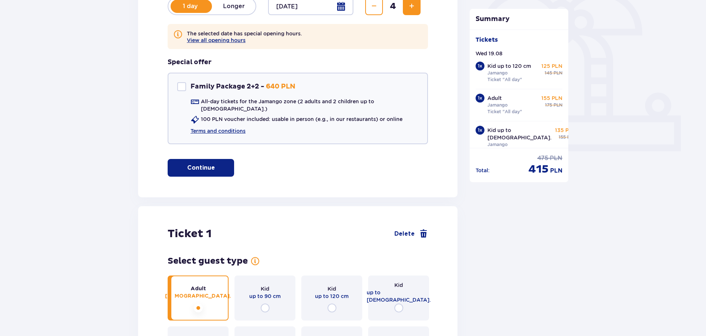
scroll to position [258, 0]
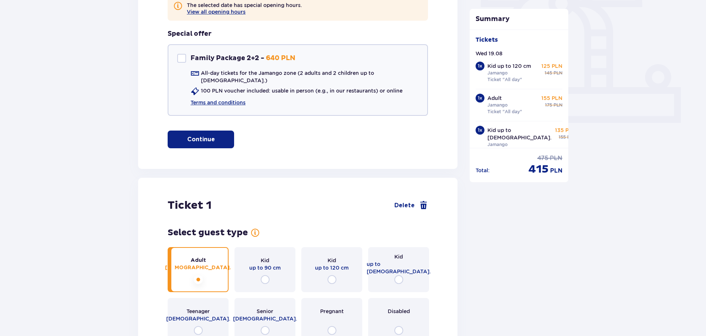
click at [216, 135] on span "button" at bounding box center [216, 139] width 9 height 9
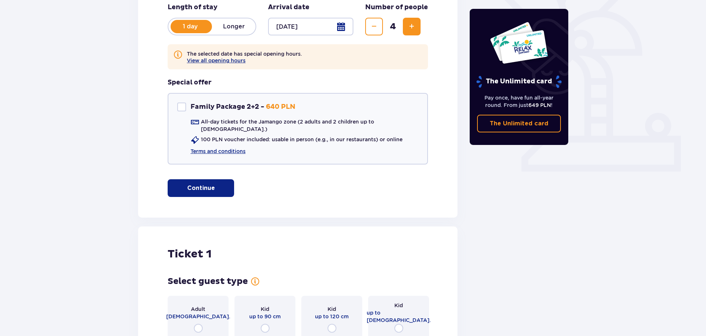
scroll to position [209, 0]
click at [193, 313] on span "18 - 65 y.o." at bounding box center [198, 316] width 64 height 7
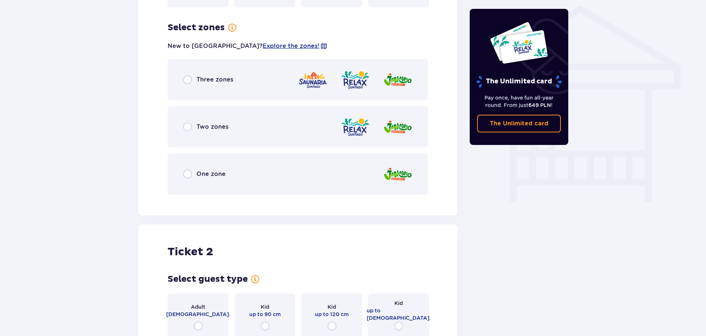
scroll to position [602, 0]
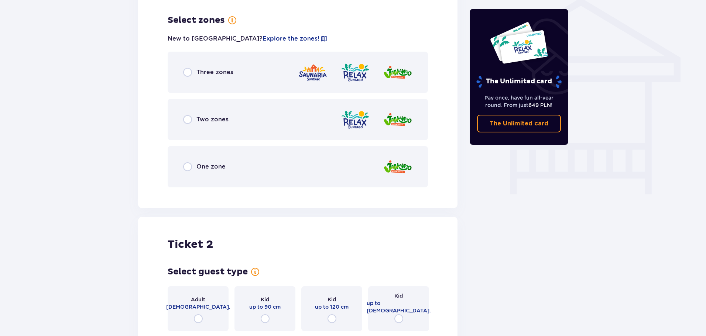
click at [206, 163] on span "One zone" at bounding box center [210, 167] width 29 height 8
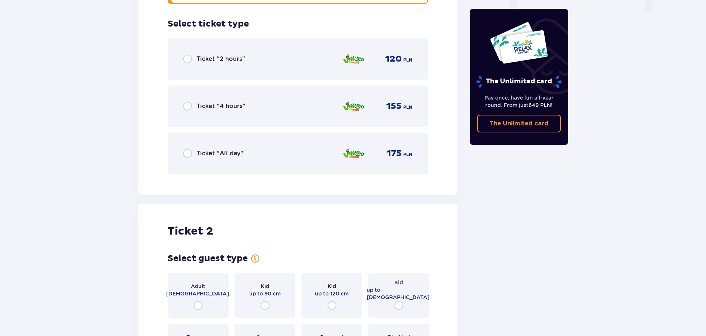
scroll to position [789, 0]
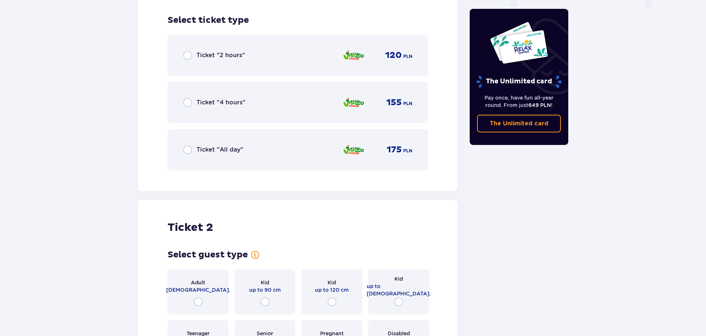
click at [207, 148] on span "Ticket "All day"" at bounding box center [219, 150] width 47 height 8
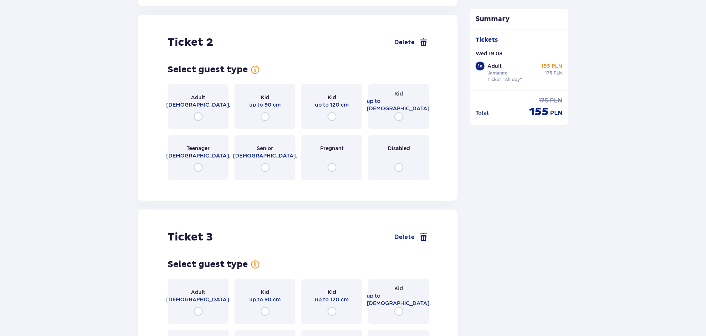
click at [206, 102] on span "18 - 65 y.o." at bounding box center [198, 104] width 64 height 7
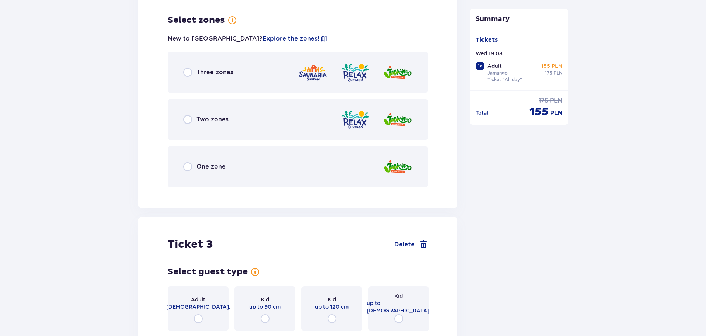
click at [220, 163] on span "One zone" at bounding box center [210, 167] width 29 height 8
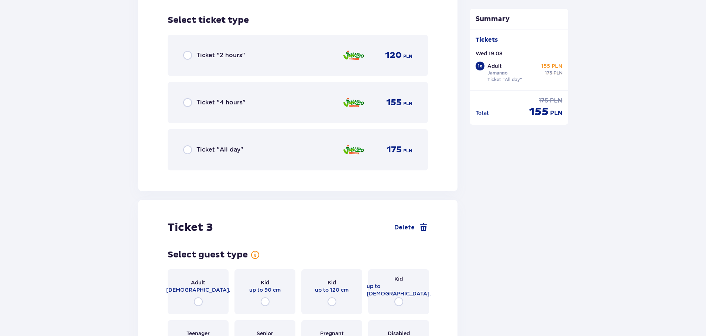
click at [228, 146] on span "Ticket "All day"" at bounding box center [219, 150] width 47 height 8
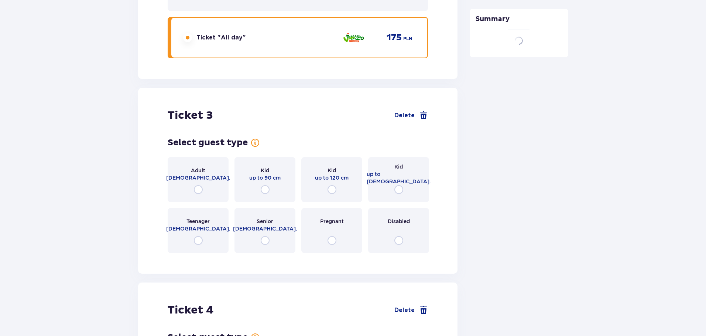
scroll to position [1528, 0]
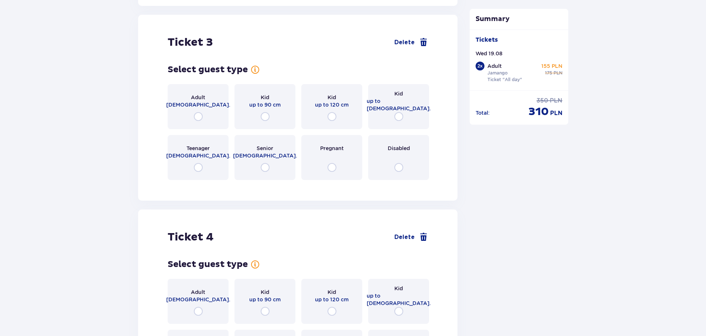
click at [335, 104] on div "Kid up to 120 cm" at bounding box center [331, 106] width 61 height 45
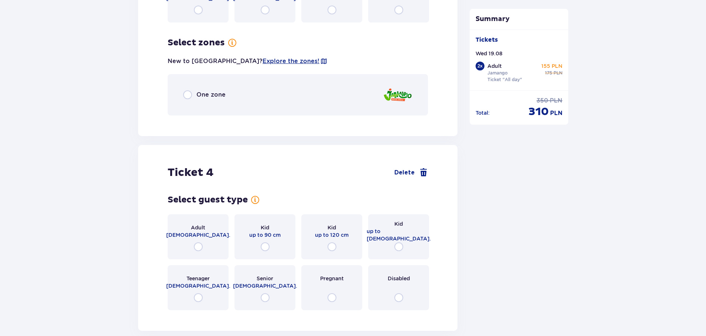
scroll to position [1708, 0]
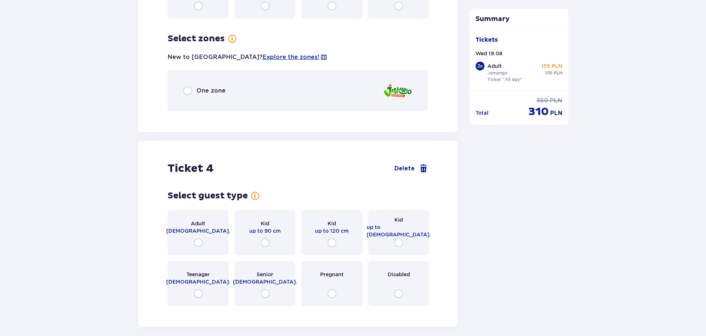
click at [211, 87] on span "One zone" at bounding box center [210, 91] width 29 height 8
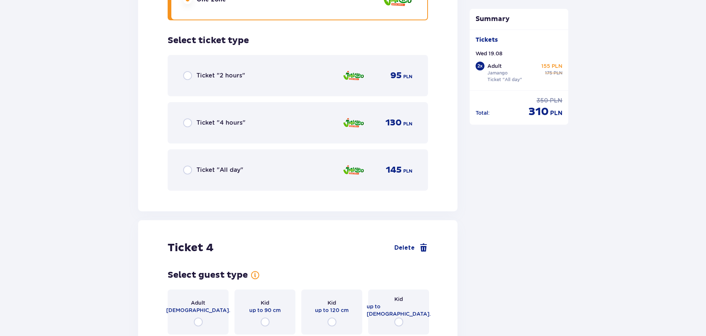
scroll to position [1801, 0]
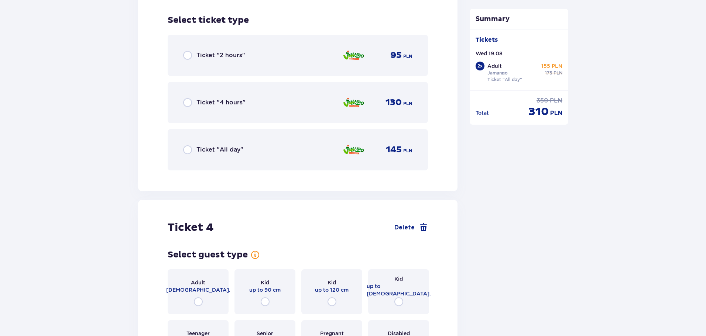
click at [216, 163] on div "Ticket "All day" 145 PLN" at bounding box center [298, 149] width 260 height 41
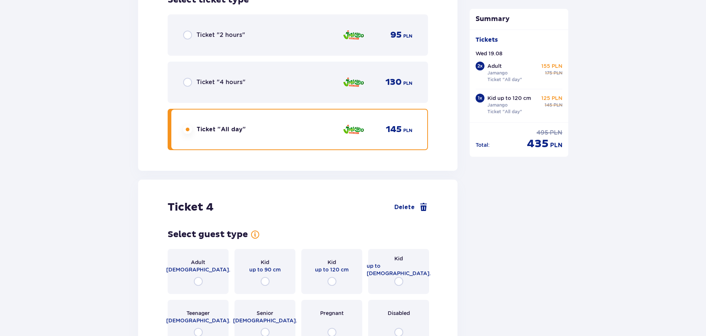
scroll to position [1925, 0]
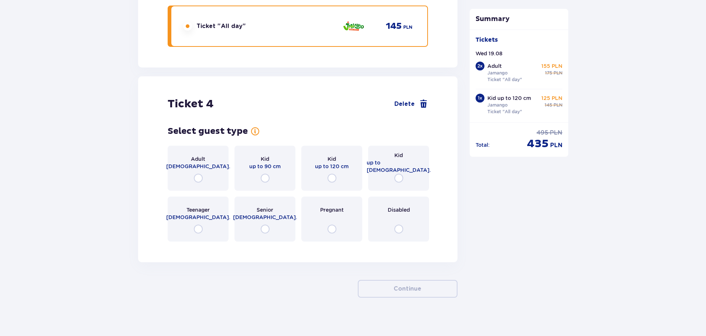
click at [398, 174] on input "radio" at bounding box center [398, 178] width 9 height 9
radio input "true"
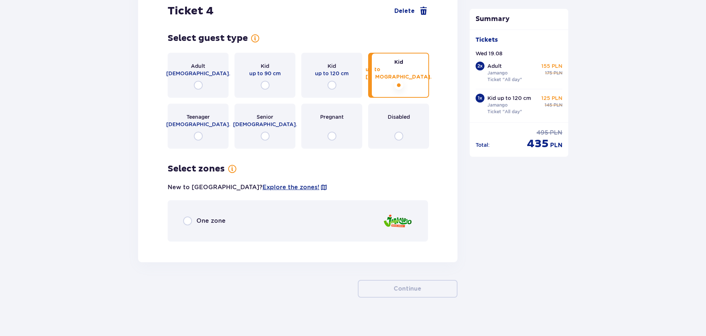
click at [214, 217] on span "One zone" at bounding box center [210, 221] width 29 height 8
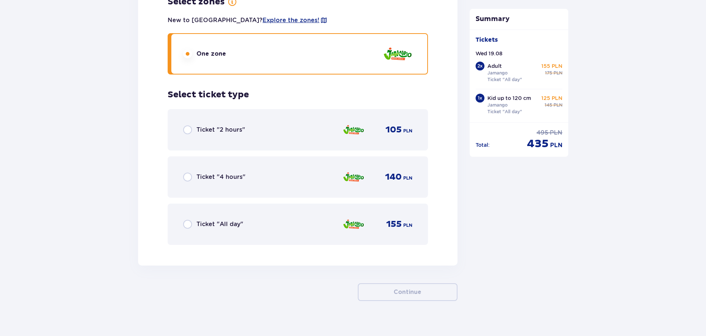
scroll to position [2188, 0]
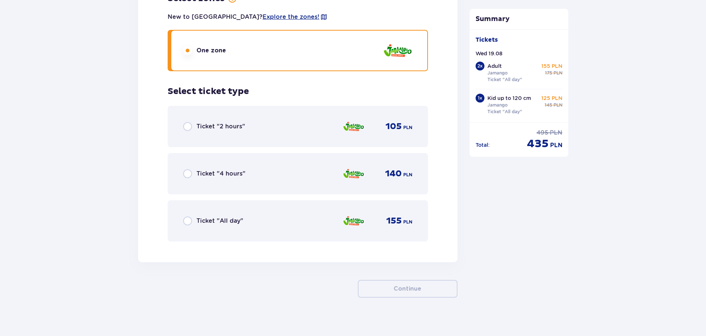
click at [224, 217] on span "Ticket "All day"" at bounding box center [219, 221] width 47 height 8
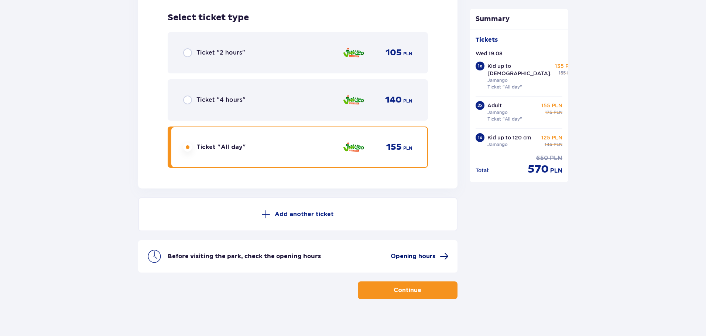
scroll to position [2263, 0]
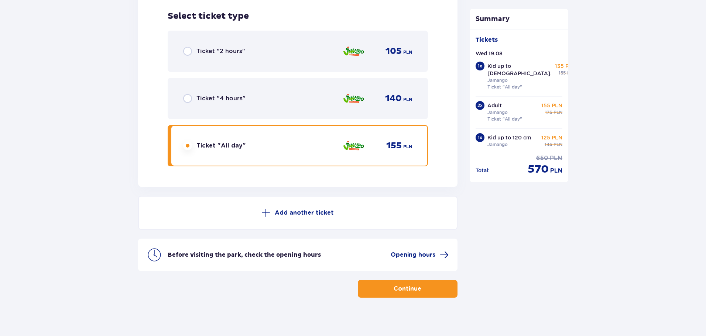
click at [409, 285] on p "Continue" at bounding box center [408, 289] width 28 height 8
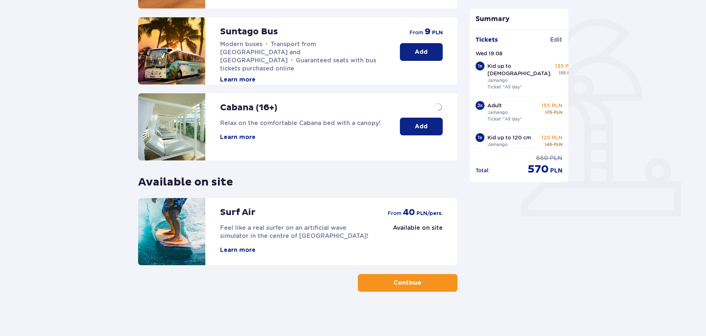
click at [416, 285] on button "Continue" at bounding box center [408, 283] width 100 height 18
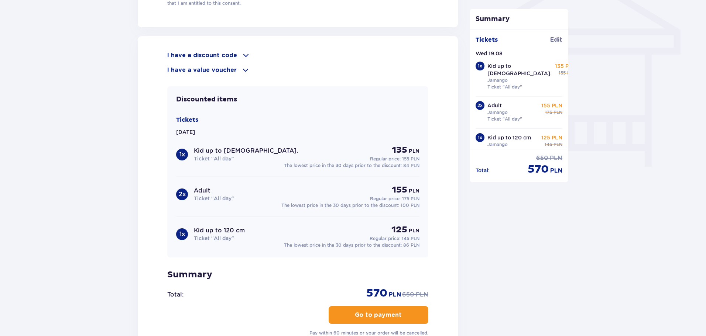
scroll to position [628, 0]
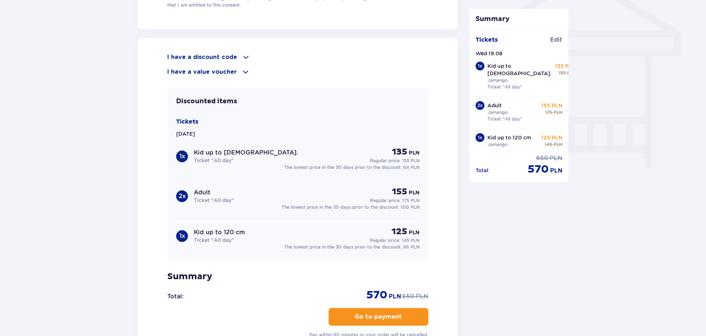
click at [214, 57] on p "I have a discount code" at bounding box center [202, 57] width 70 height 8
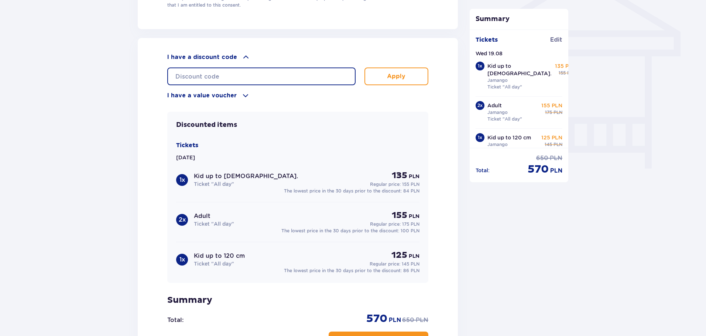
click at [203, 76] on input "text" at bounding box center [261, 77] width 188 height 18
paste input "DANIELA10"
click at [401, 76] on p "Apply" at bounding box center [396, 76] width 18 height 8
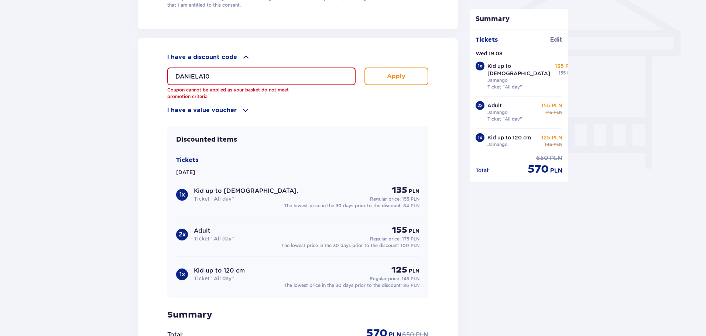
click at [241, 73] on input "DANIELA10" at bounding box center [261, 77] width 188 height 18
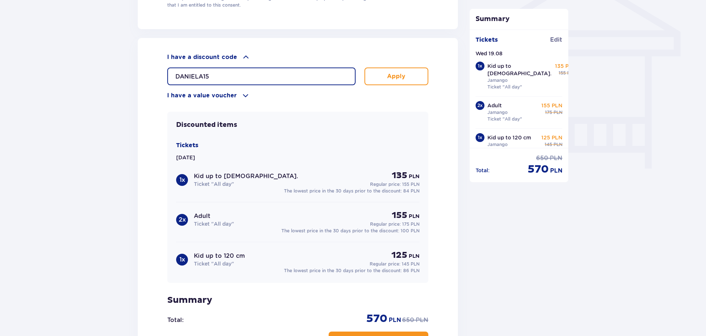
type input "DANIELA15"
click at [397, 77] on p "Apply" at bounding box center [396, 76] width 18 height 8
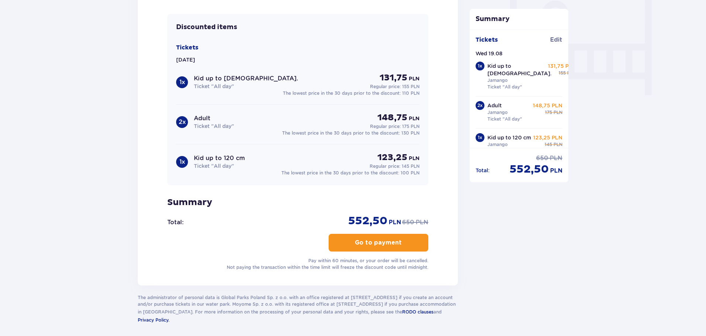
scroll to position [701, 0]
click at [405, 242] on span "button" at bounding box center [403, 242] width 9 height 9
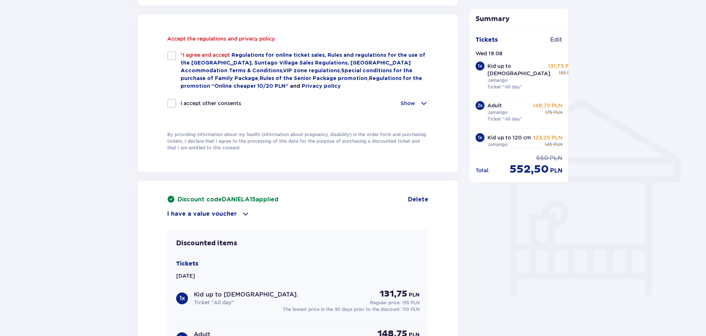
scroll to position [499, 0]
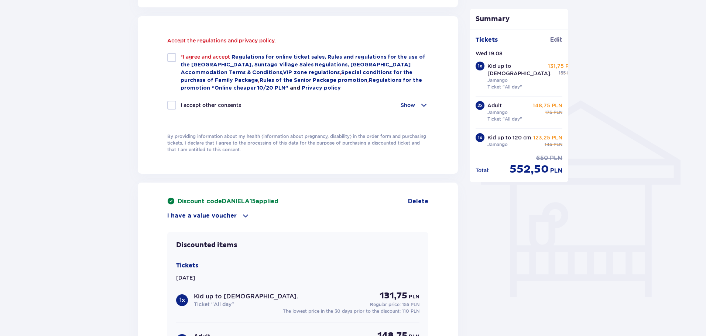
click at [172, 59] on div at bounding box center [171, 57] width 9 height 9
checkbox input "true"
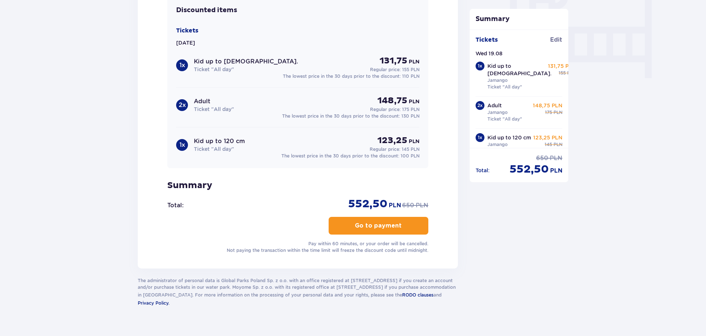
scroll to position [730, 0]
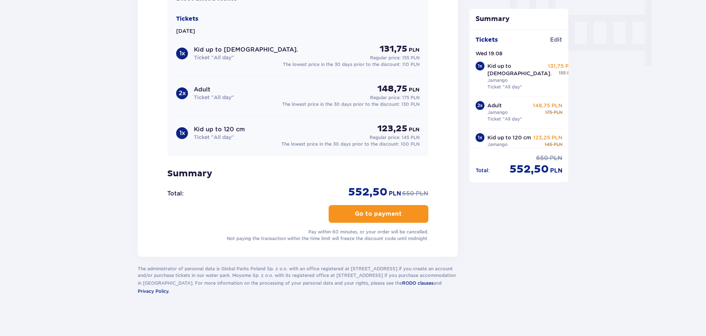
click at [384, 211] on p "Go to payment" at bounding box center [378, 214] width 47 height 8
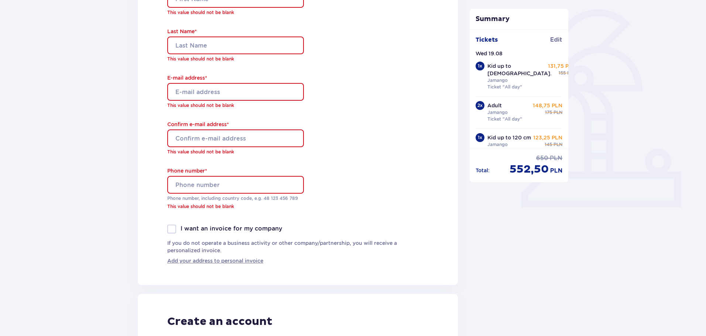
scroll to position [165, 0]
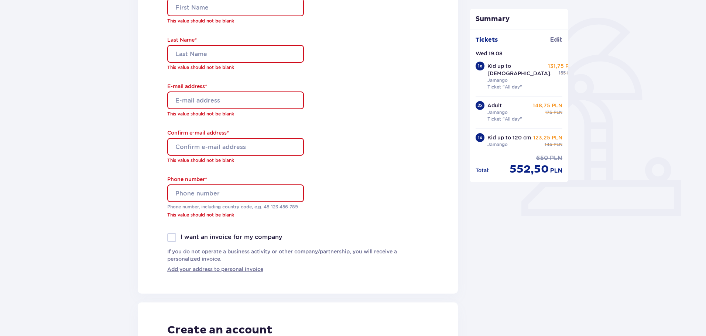
click at [205, 35] on div "First Name * This value should not be blank Last Name * This value should not b…" at bounding box center [235, 104] width 137 height 258
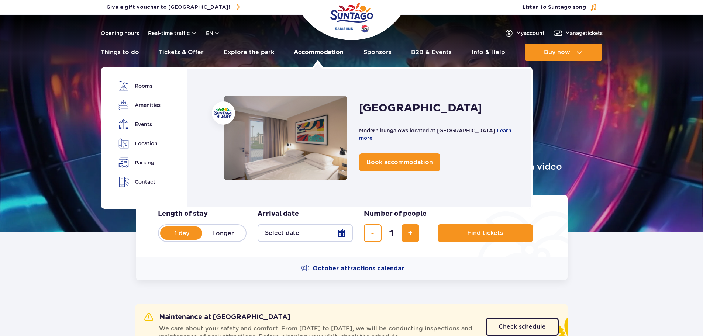
click at [325, 49] on link "Accommodation" at bounding box center [319, 53] width 50 height 18
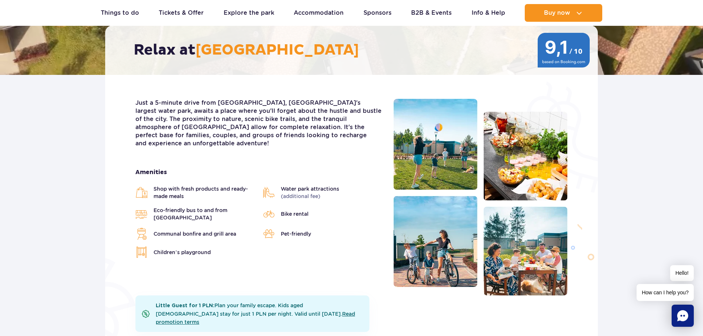
scroll to position [9, 0]
